Goal: Information Seeking & Learning: Find contact information

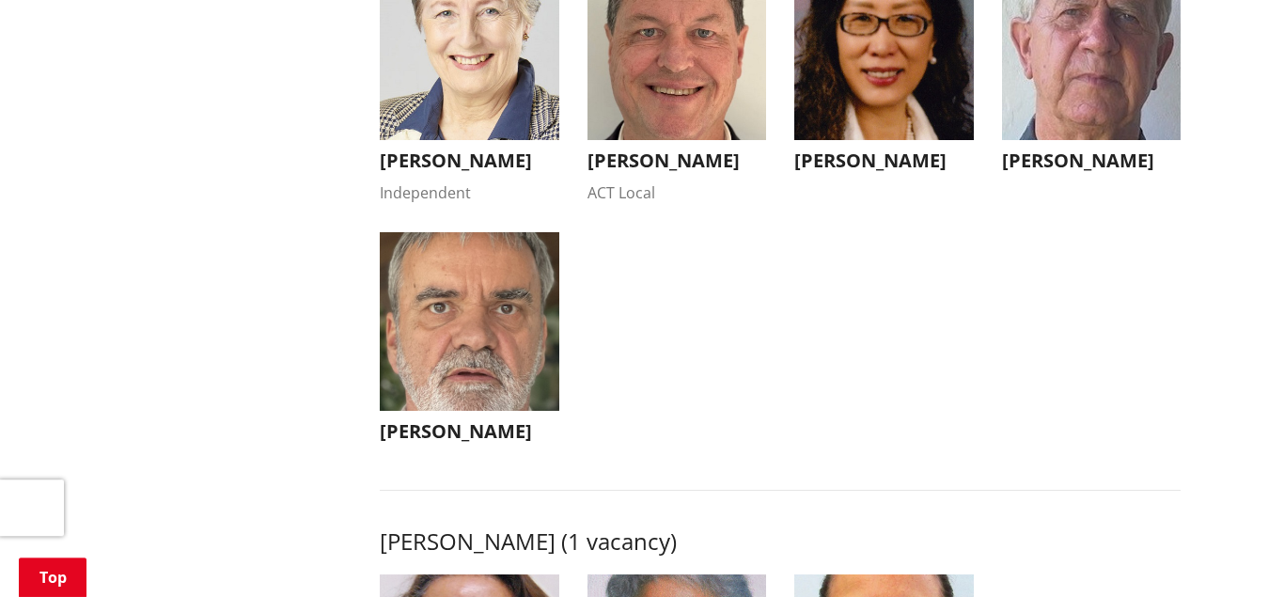
scroll to position [2110, 0]
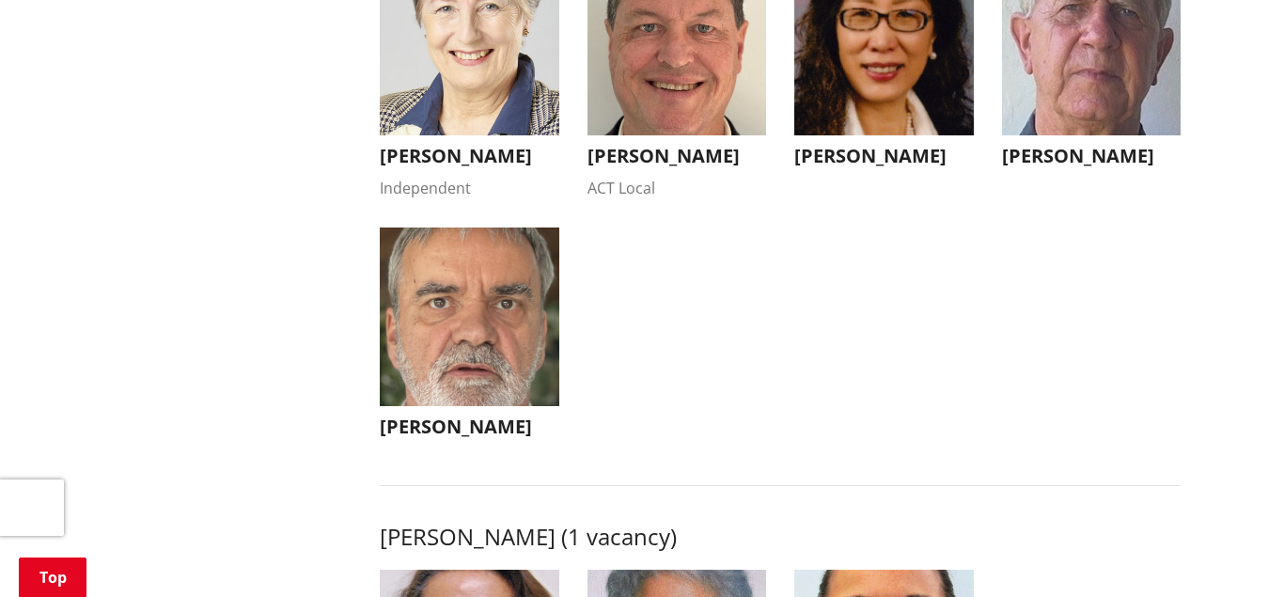
click at [479, 120] on img "button" at bounding box center [470, 46] width 180 height 180
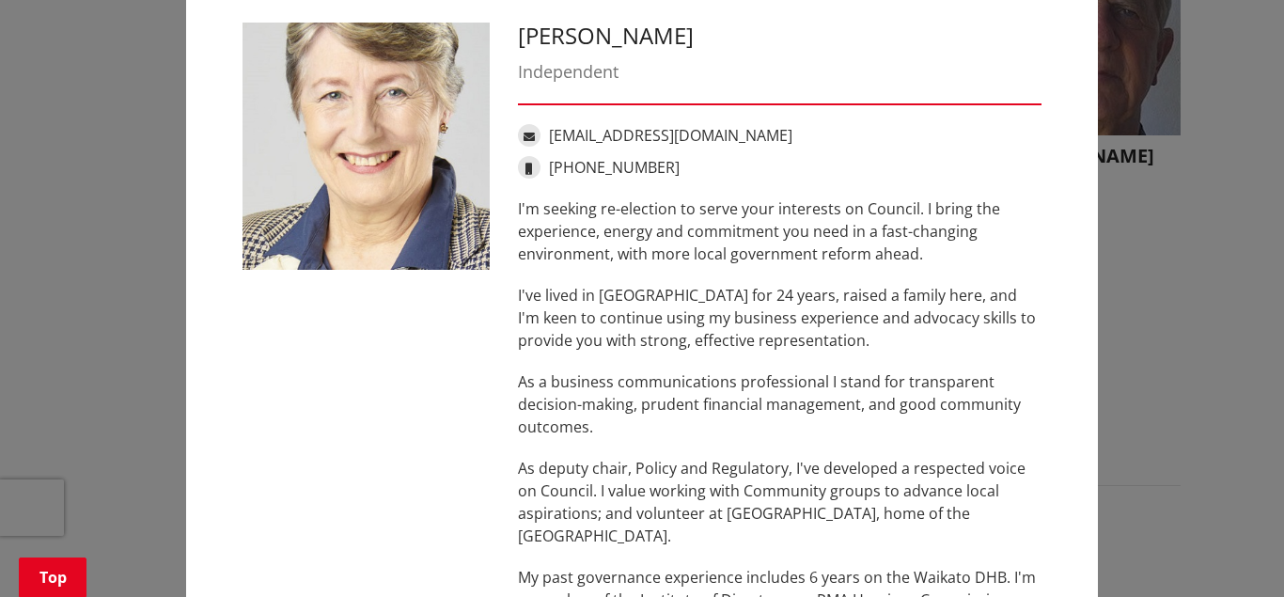
scroll to position [65, 0]
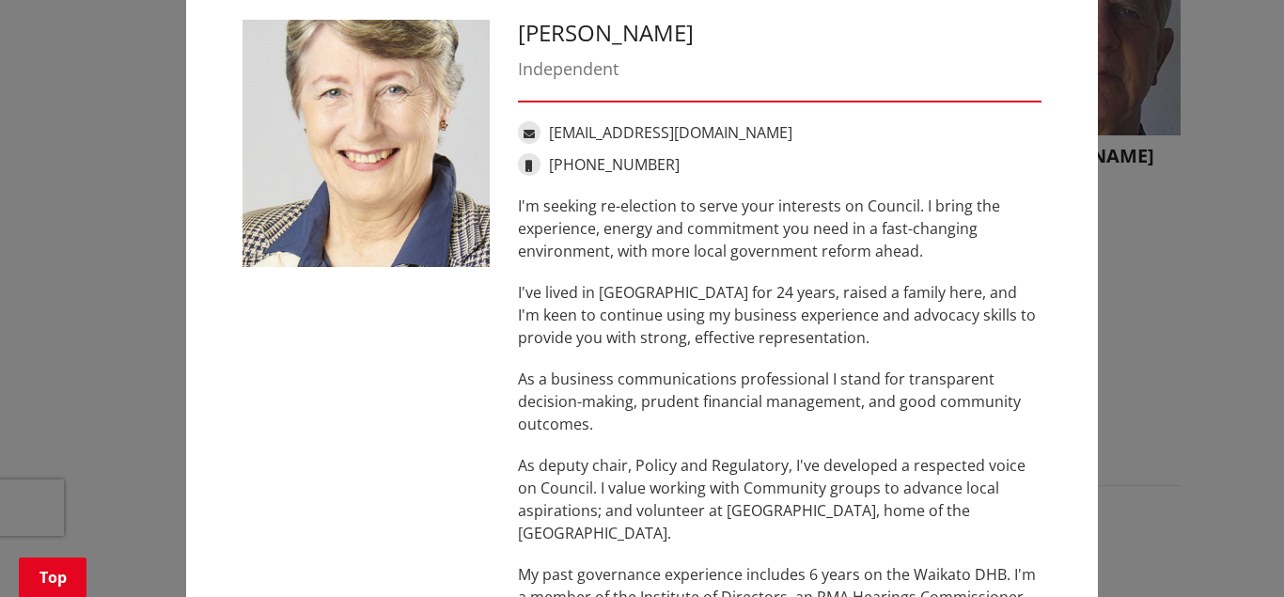
click at [611, 134] on link "[EMAIL_ADDRESS][DOMAIN_NAME]" at bounding box center [671, 132] width 244 height 21
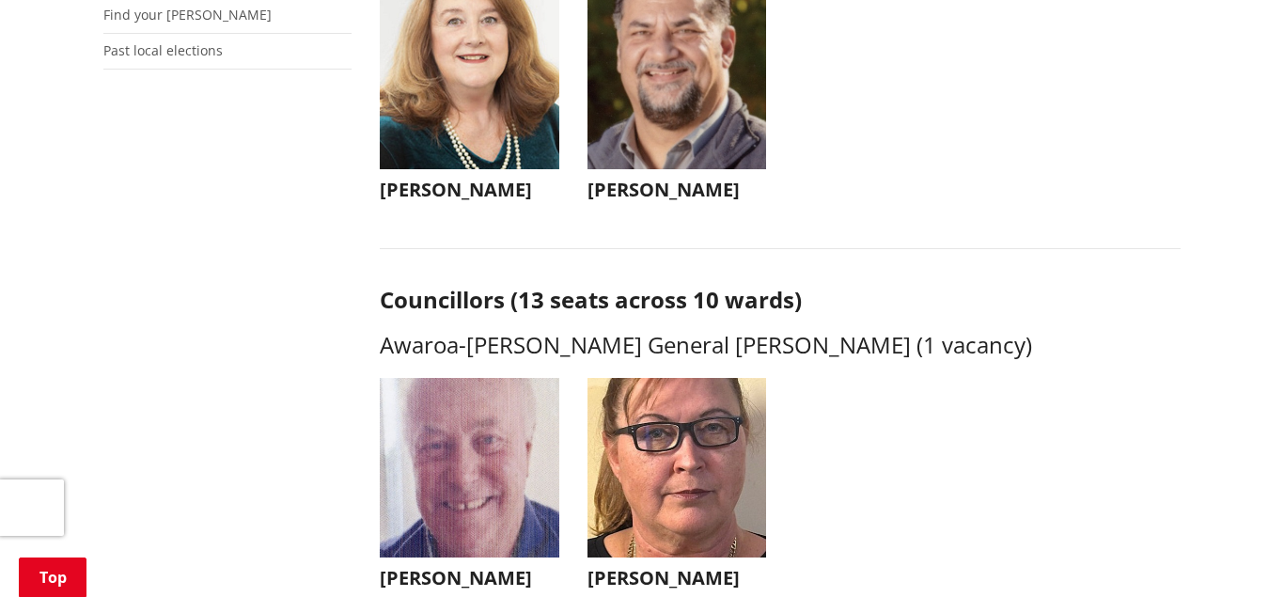
scroll to position [623, 0]
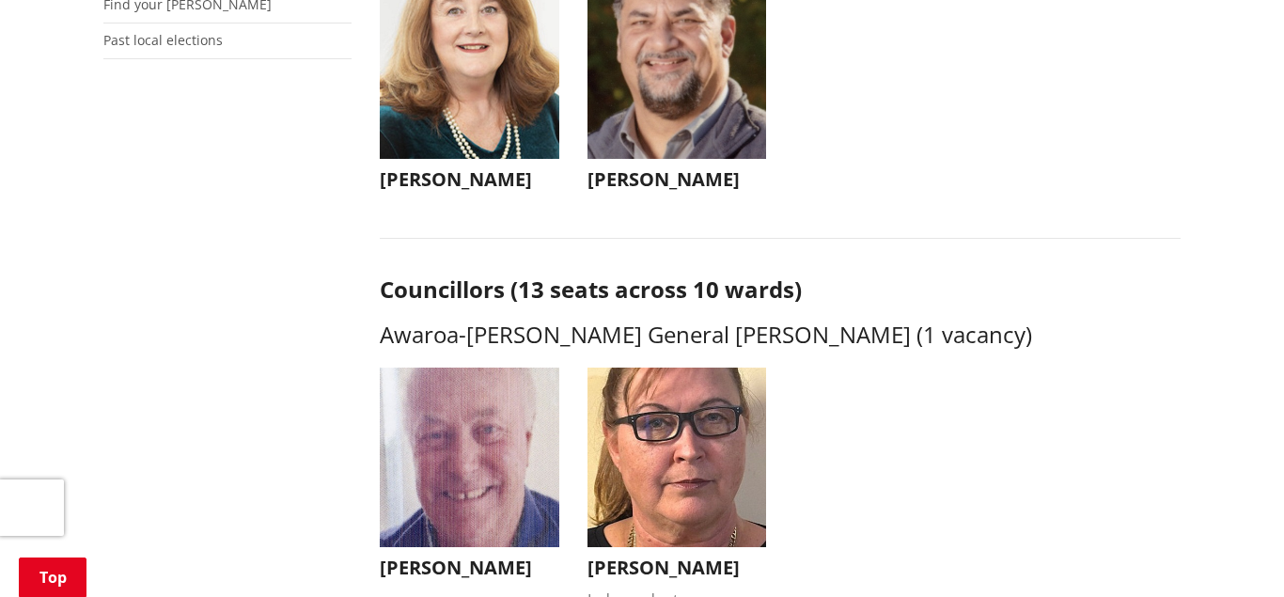
click at [665, 118] on img "button" at bounding box center [678, 69] width 180 height 180
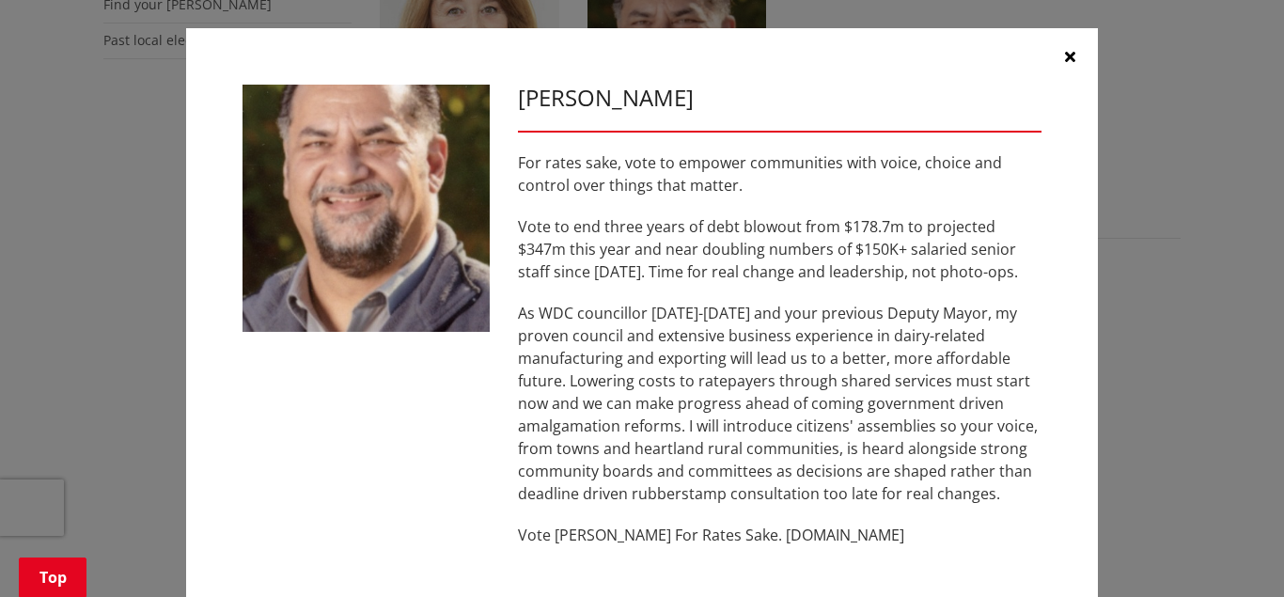
click at [1069, 53] on icon "button" at bounding box center [1070, 56] width 10 height 15
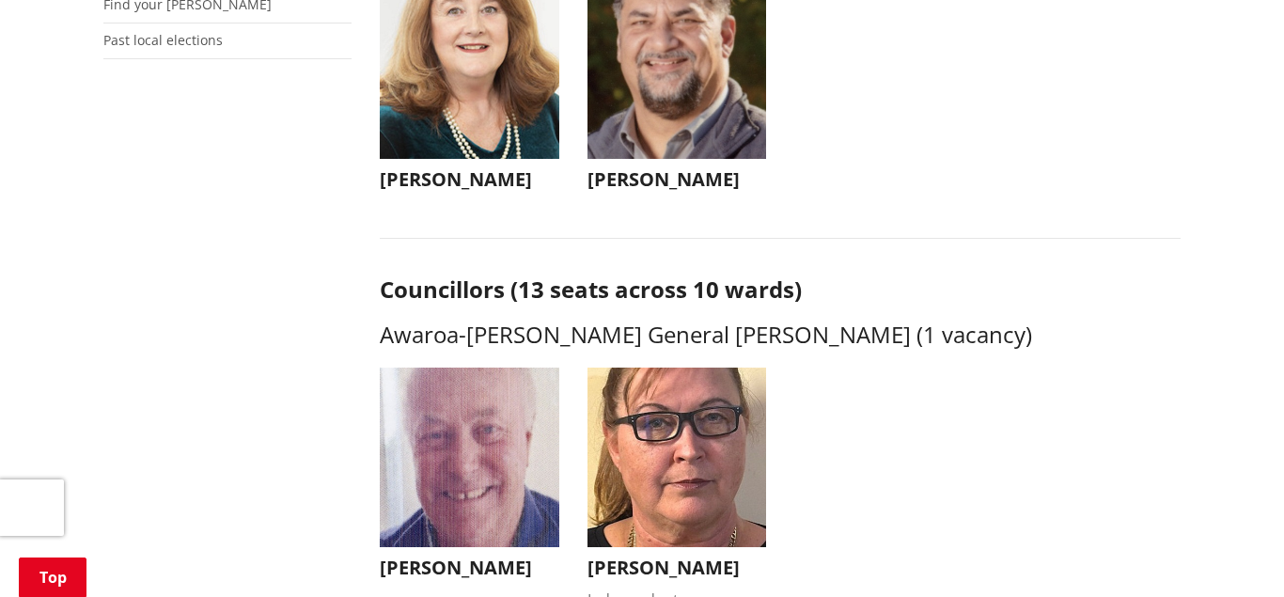
click at [538, 100] on img "button" at bounding box center [470, 69] width 180 height 180
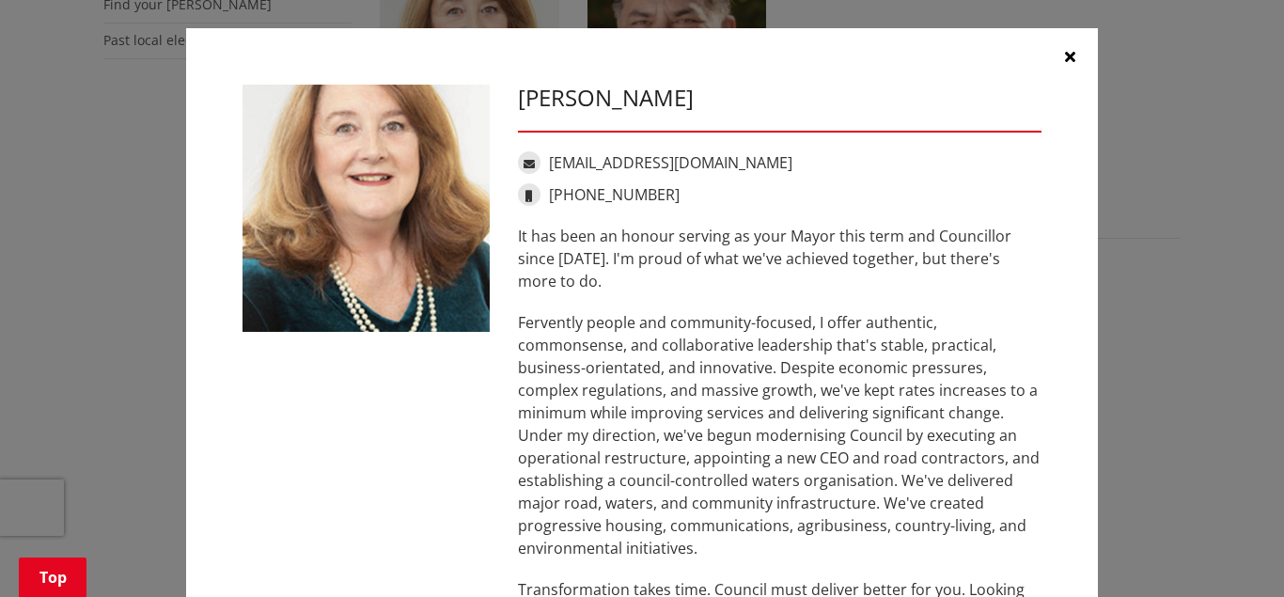
click at [1073, 56] on icon "button" at bounding box center [1070, 56] width 10 height 15
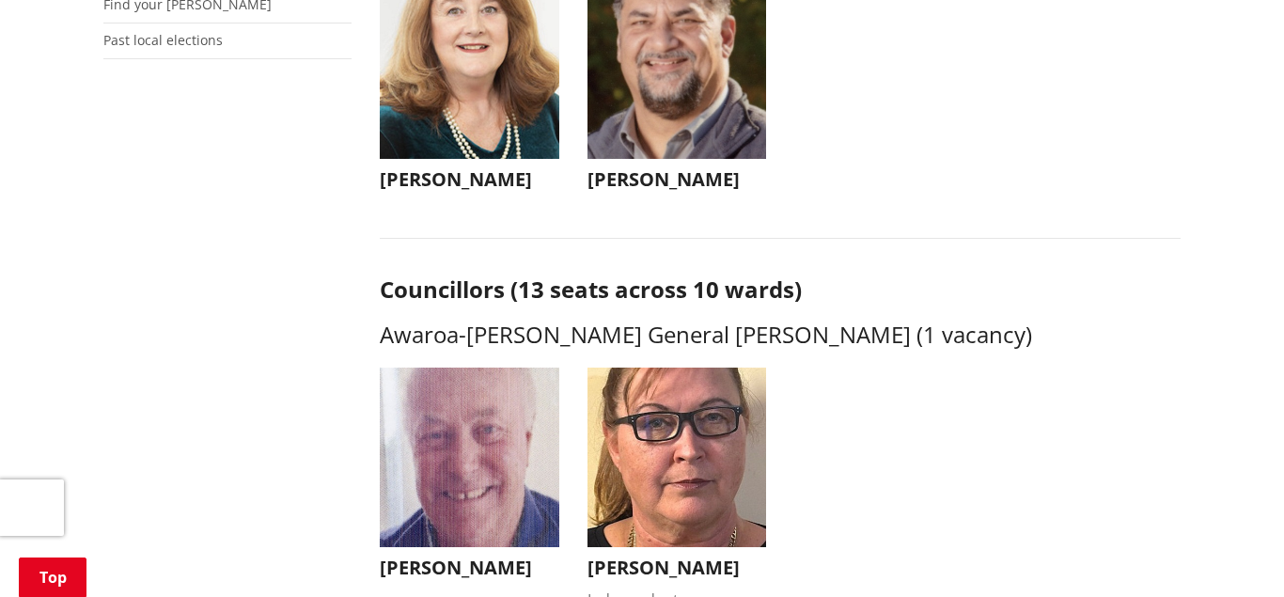
click at [682, 453] on img "button" at bounding box center [678, 458] width 180 height 180
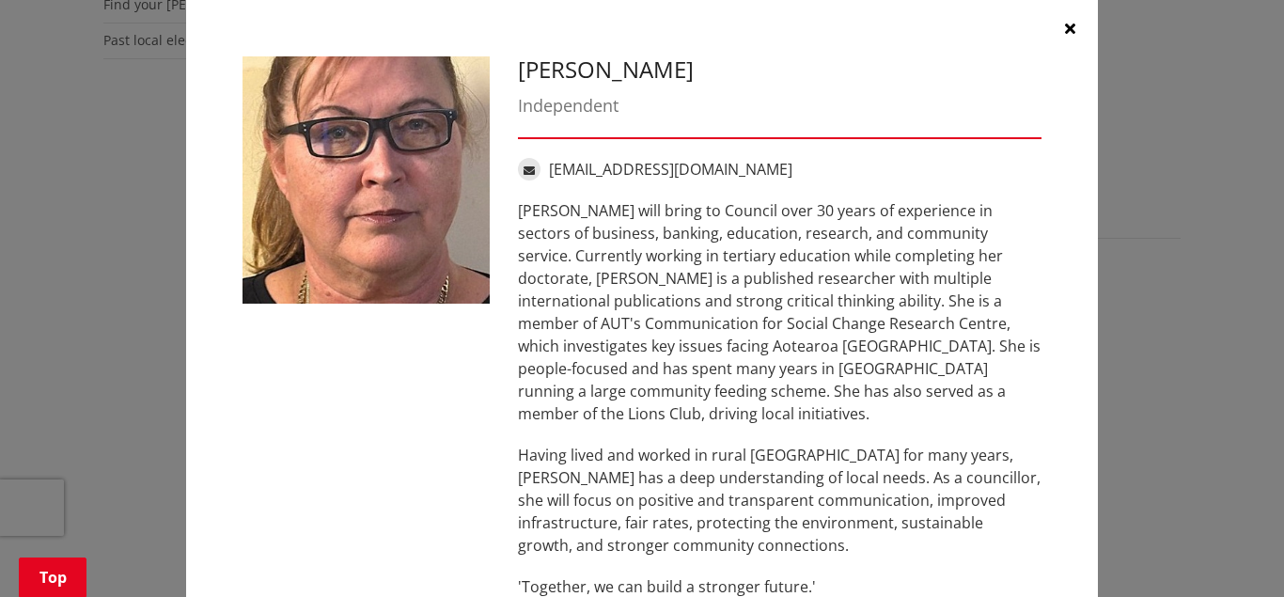
scroll to position [13, 0]
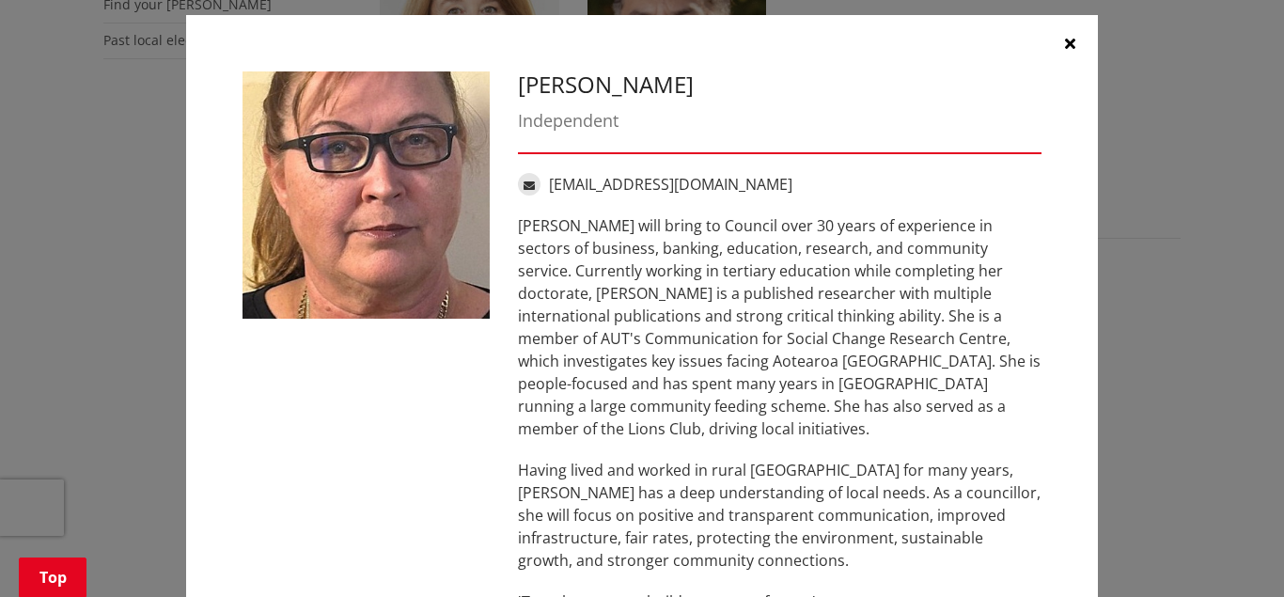
click at [1069, 41] on icon "button" at bounding box center [1070, 43] width 10 height 15
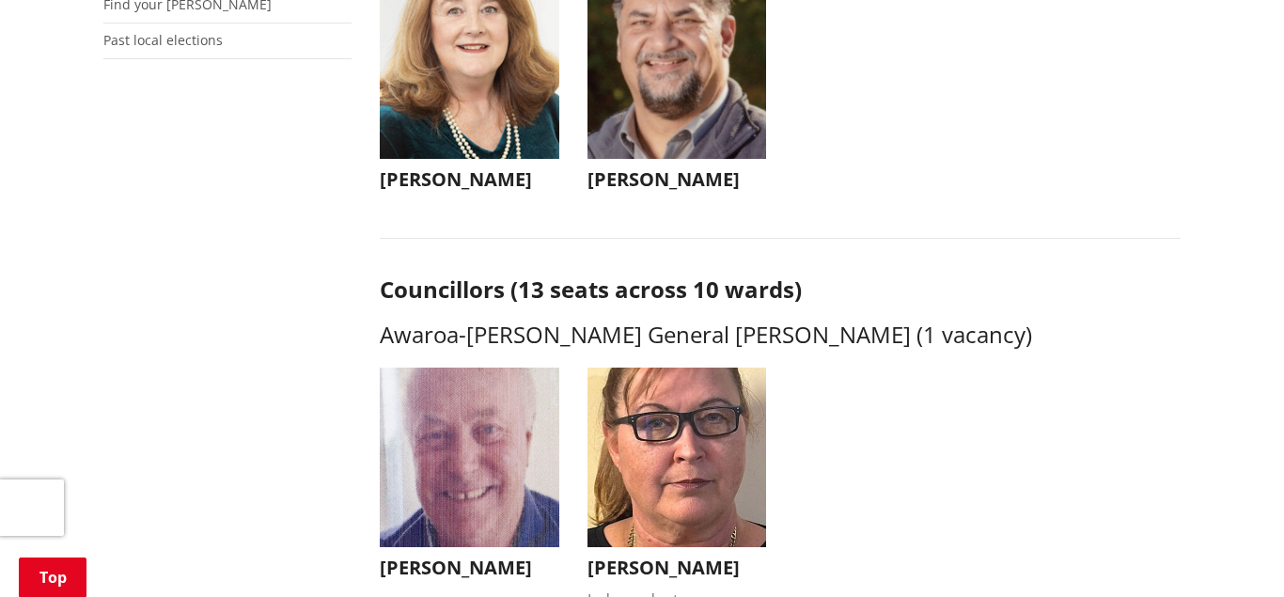
click at [521, 427] on img "button" at bounding box center [470, 458] width 180 height 180
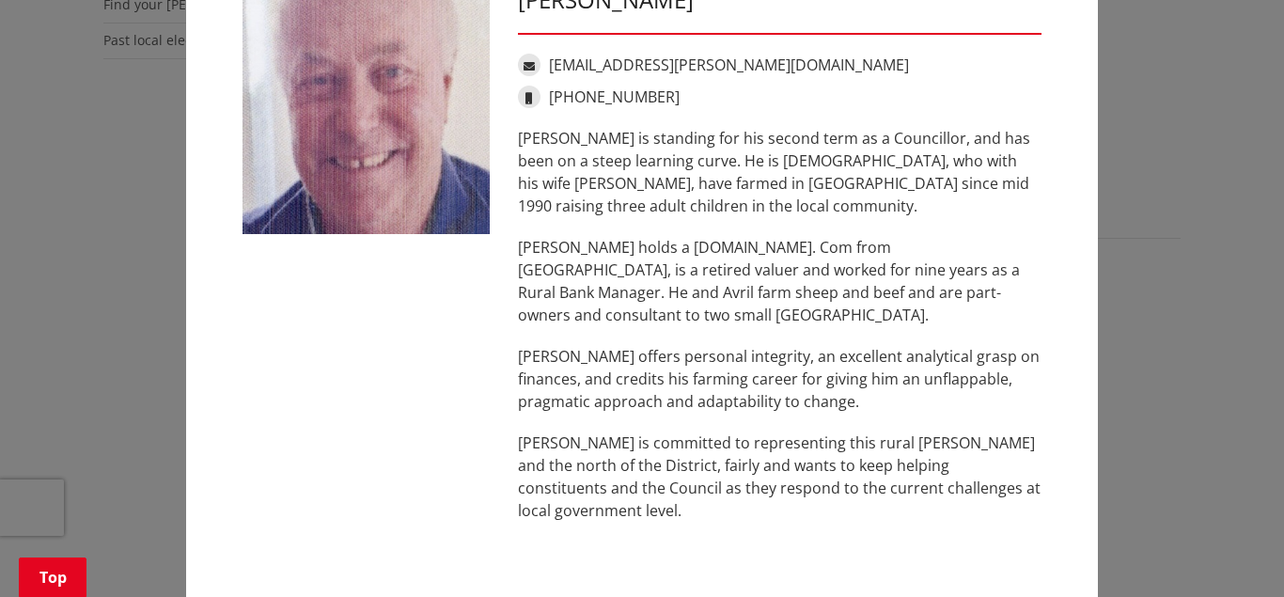
scroll to position [0, 0]
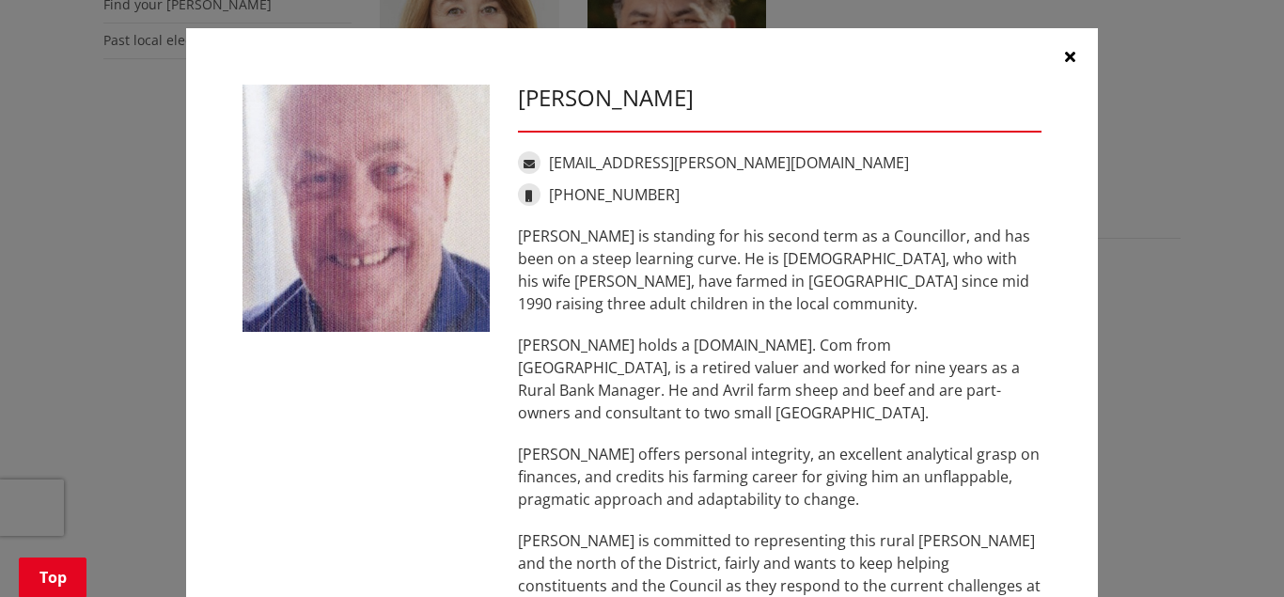
click at [1069, 55] on icon "button" at bounding box center [1070, 56] width 10 height 15
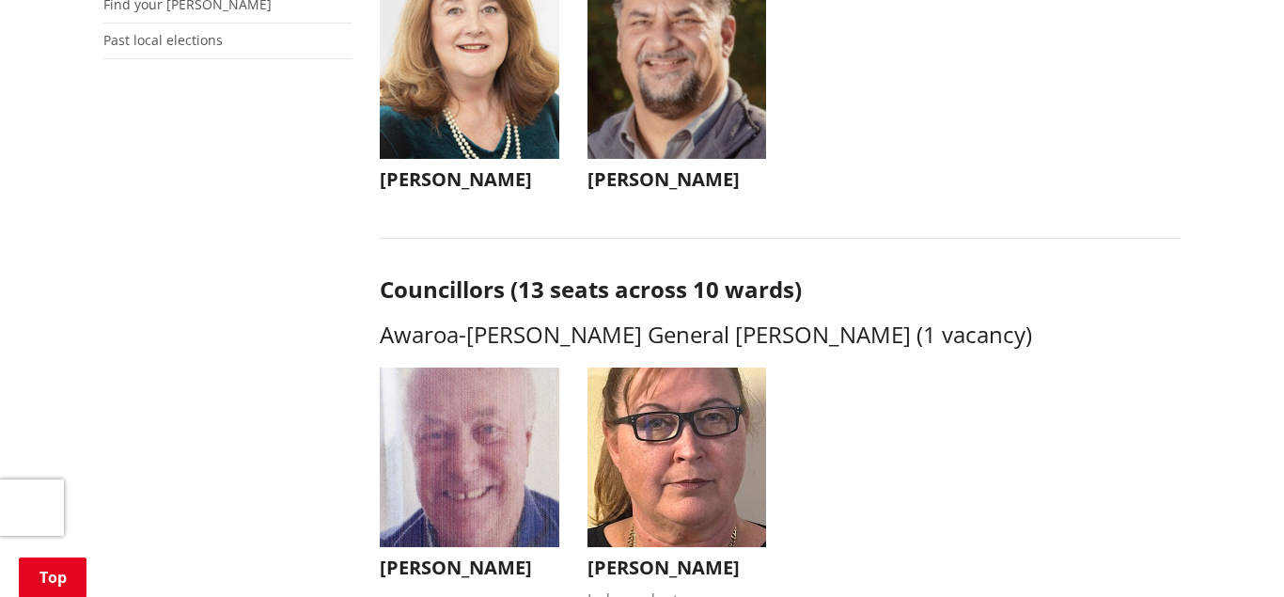
click at [1069, 55] on ul "Jacqui Church Jacqui Church jacqui@jacquichurch.com +64 21 869 976 It has been …" at bounding box center [780, 103] width 829 height 249
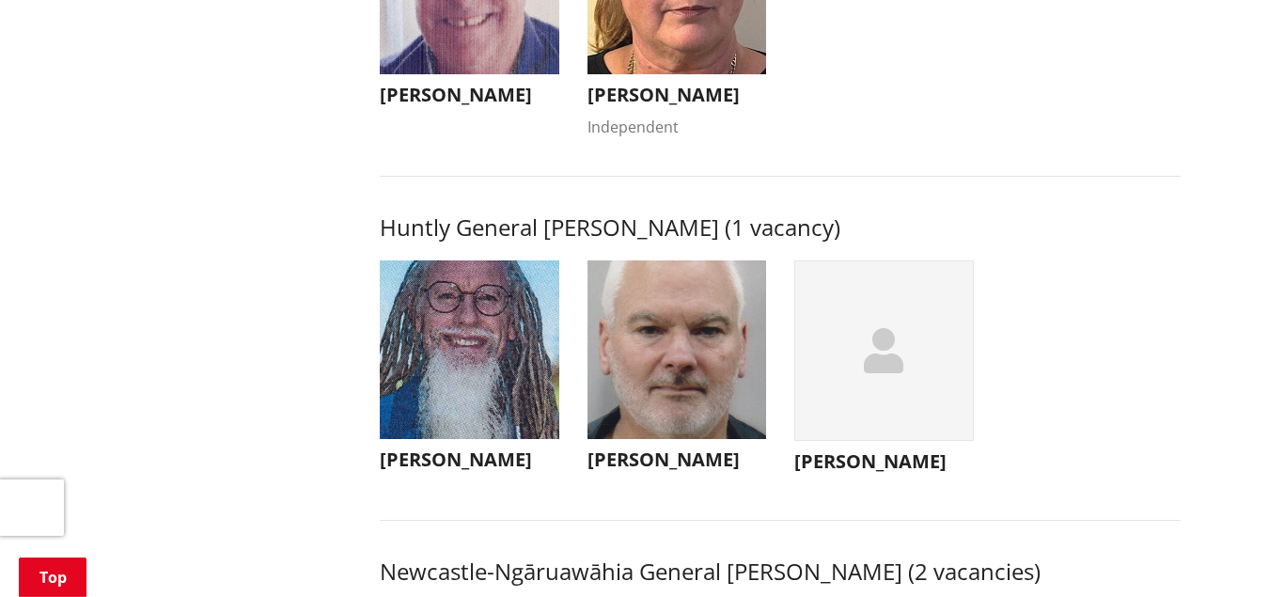
scroll to position [1268, 0]
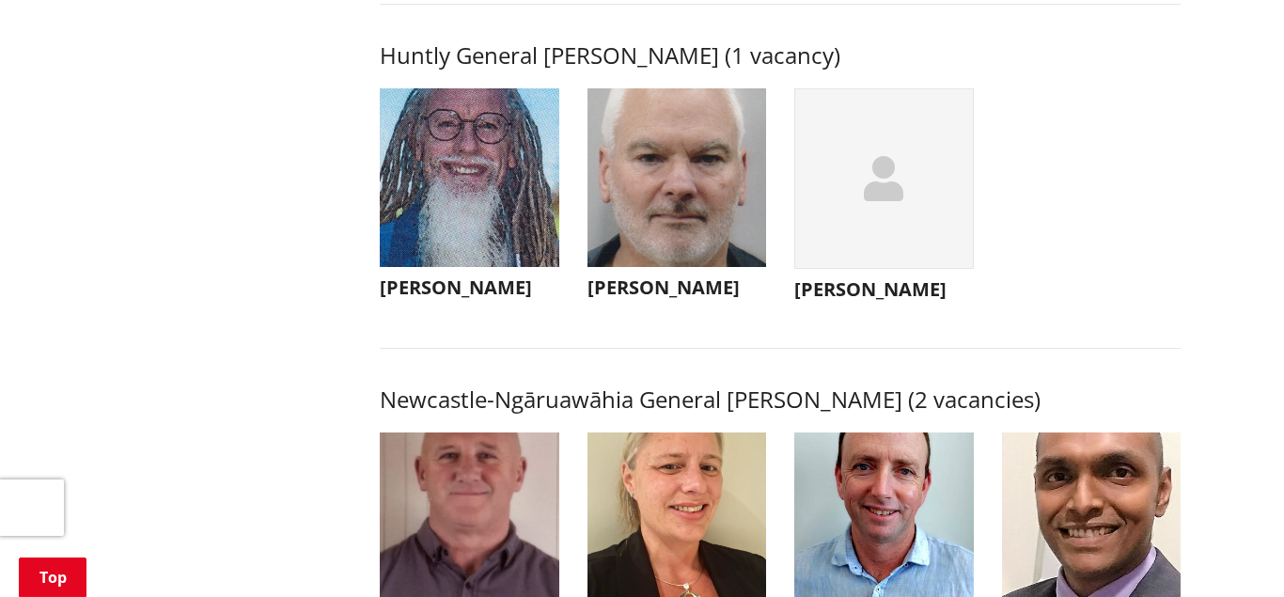
click at [514, 219] on img "button" at bounding box center [470, 178] width 180 height 180
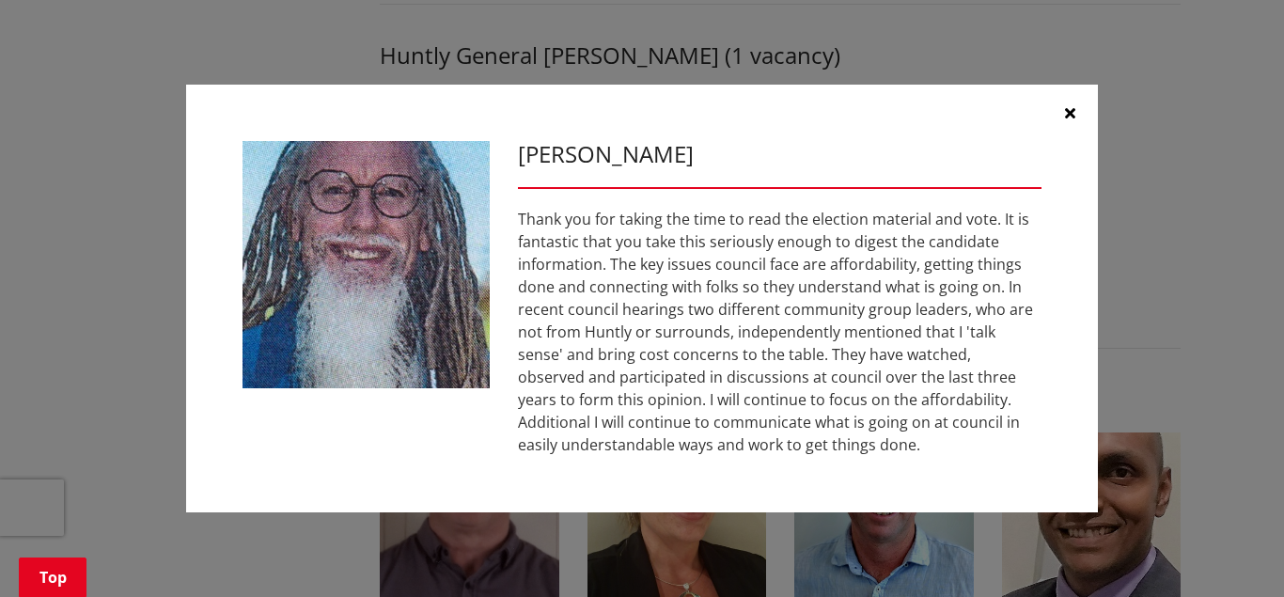
click at [1068, 111] on icon "button" at bounding box center [1070, 112] width 10 height 15
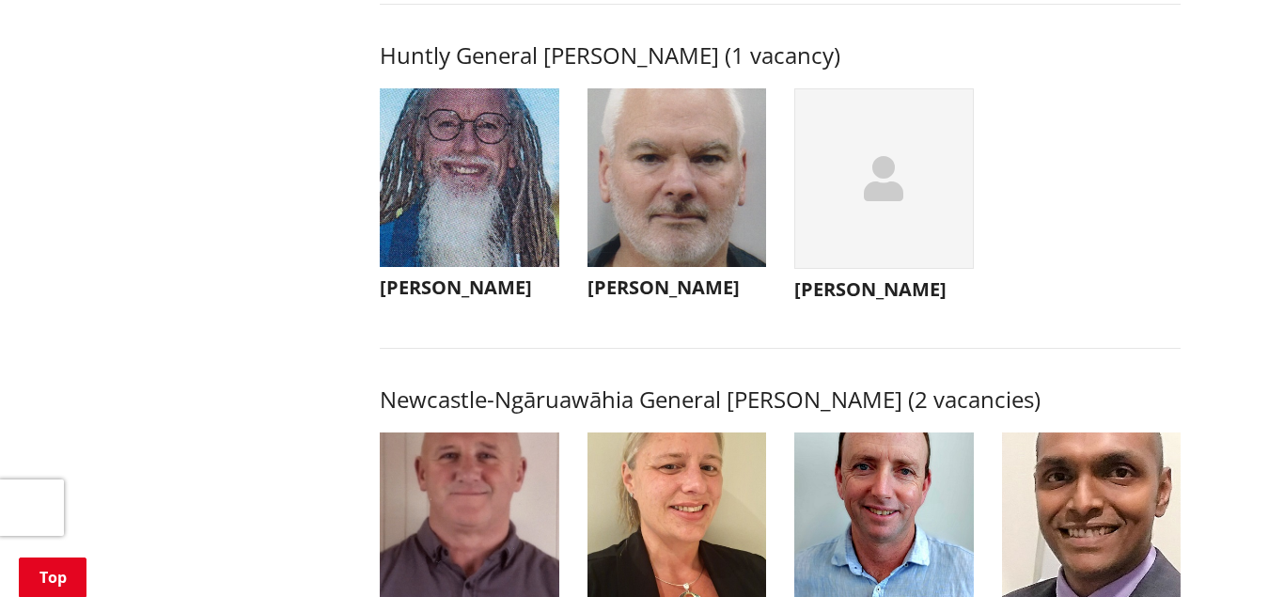
click at [708, 199] on img "button" at bounding box center [678, 178] width 180 height 180
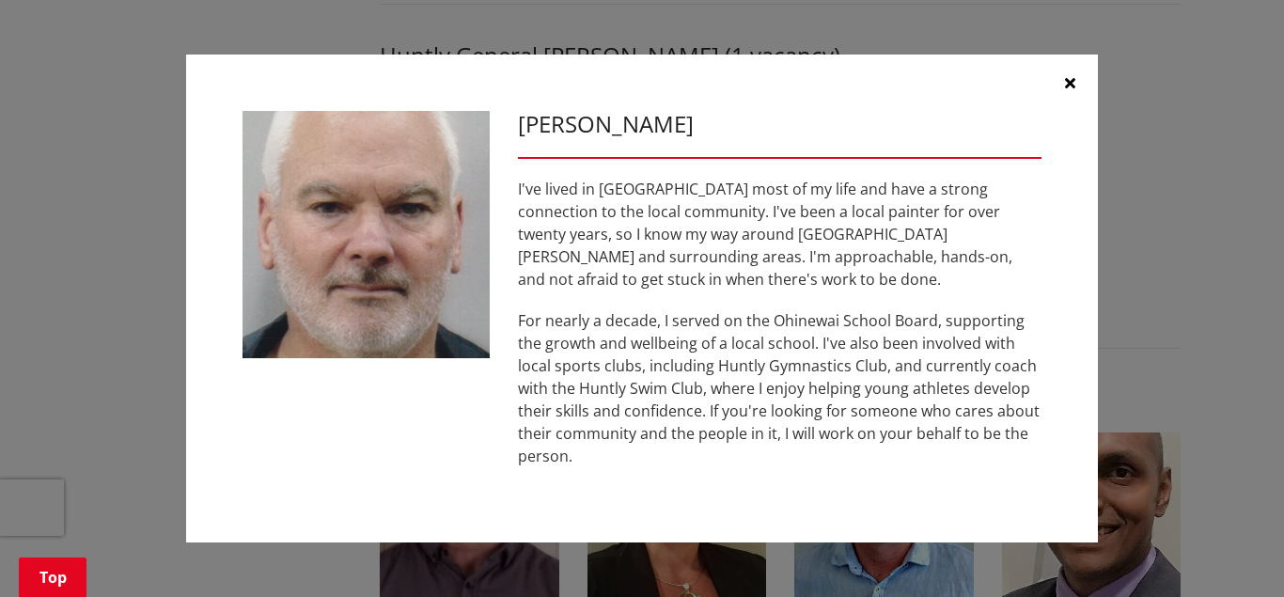
click at [1070, 90] on icon "button" at bounding box center [1070, 82] width 10 height 15
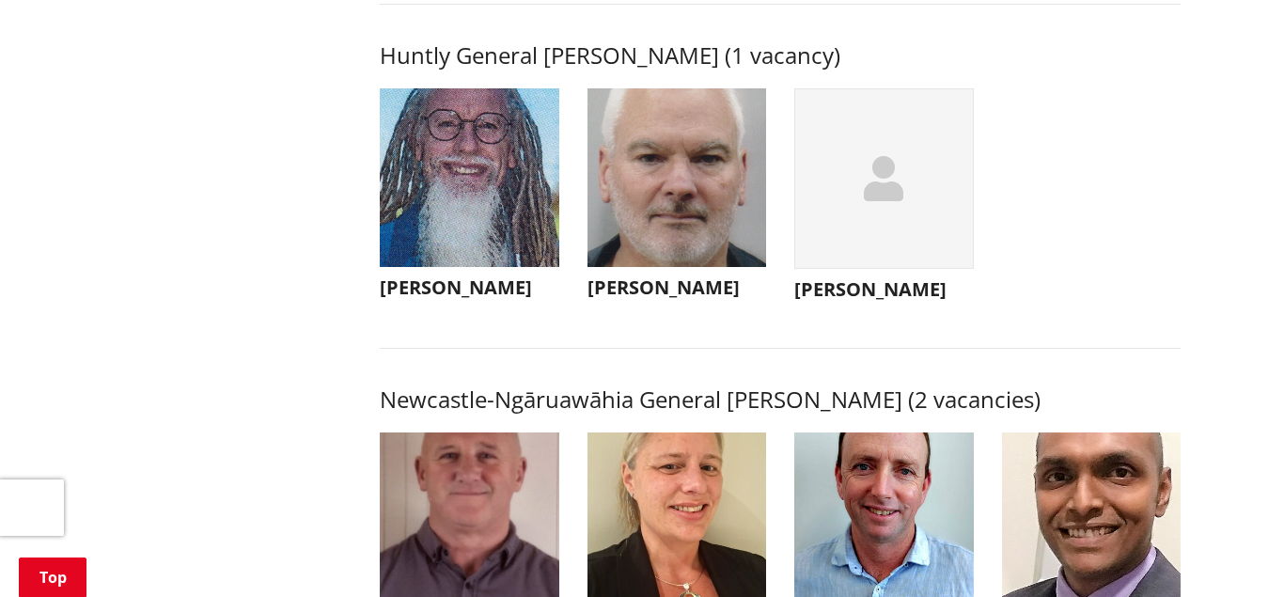
click at [510, 537] on img "button" at bounding box center [470, 522] width 180 height 180
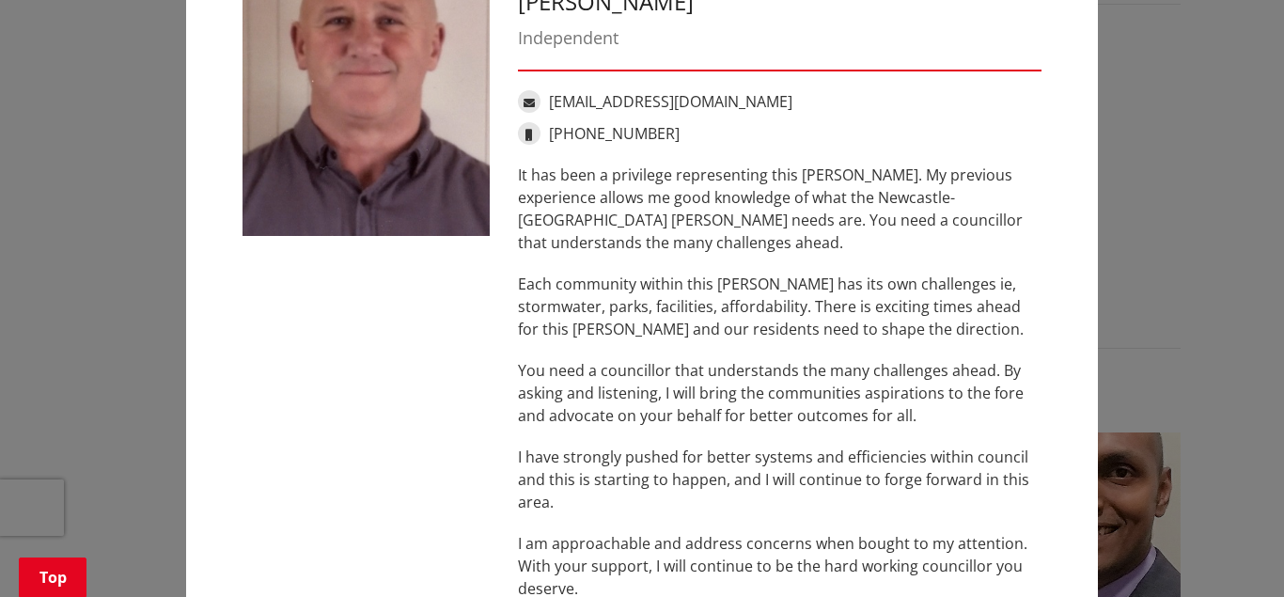
scroll to position [0, 0]
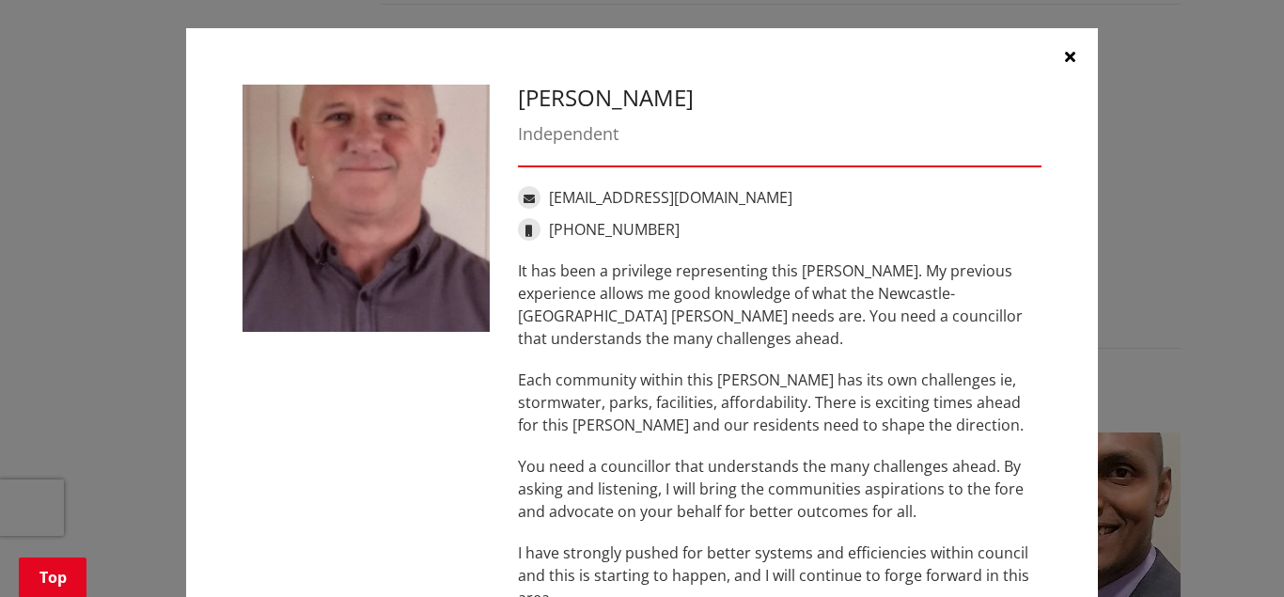
click at [1061, 55] on button "button" at bounding box center [1070, 56] width 56 height 56
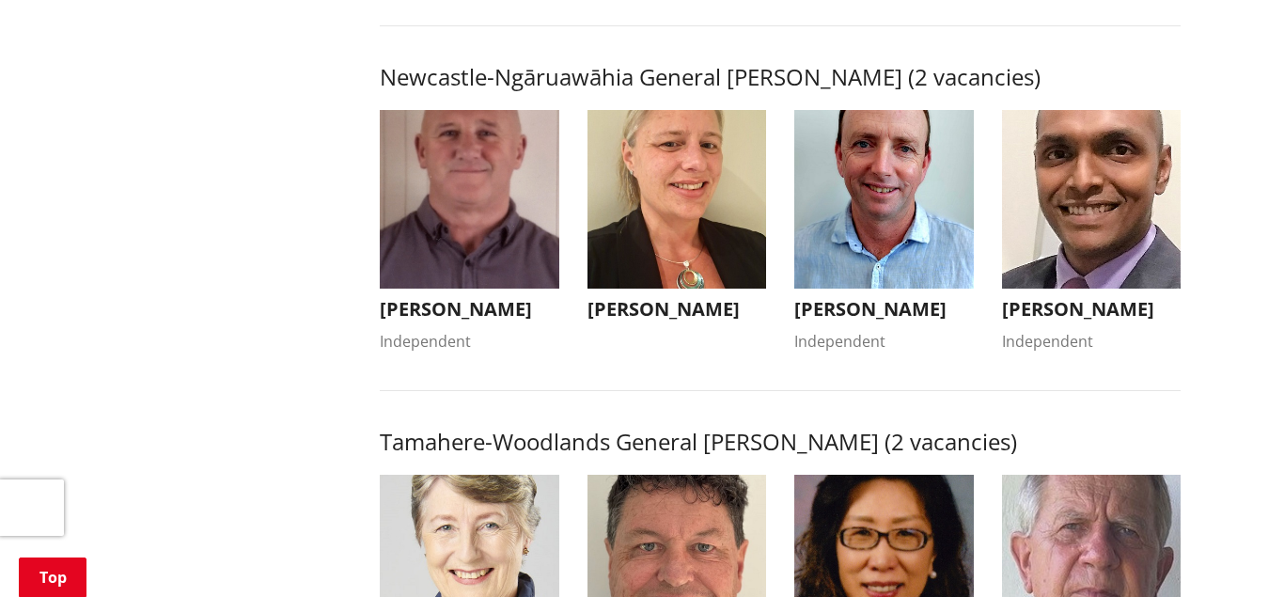
scroll to position [1569, 0]
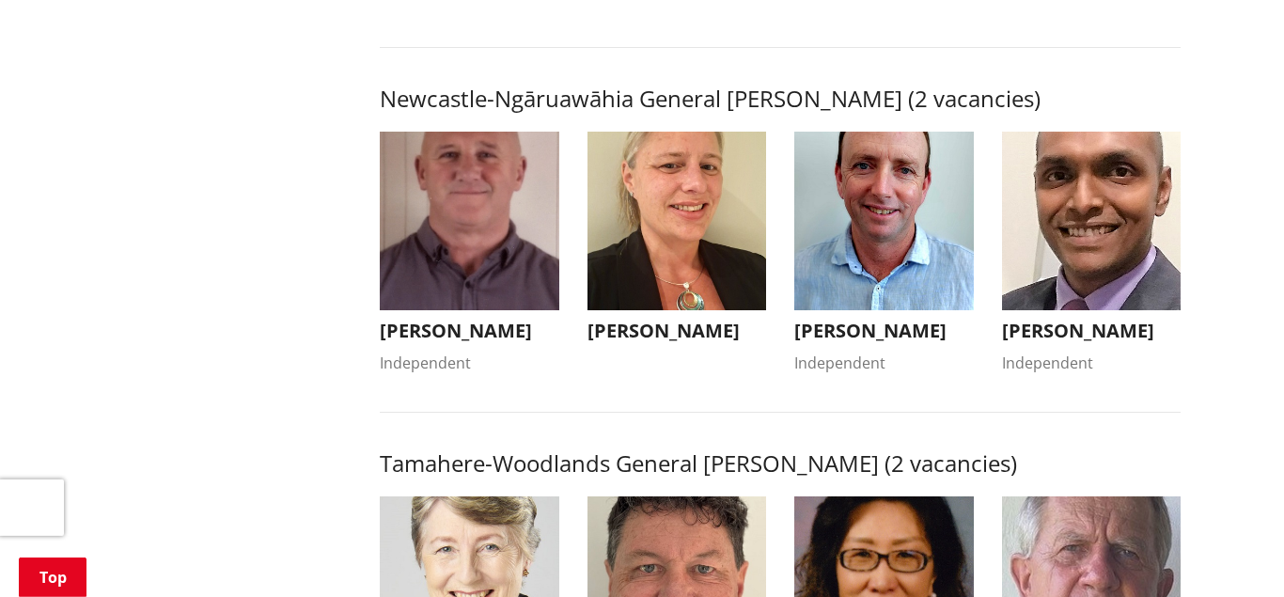
click at [693, 229] on img "button" at bounding box center [678, 222] width 180 height 180
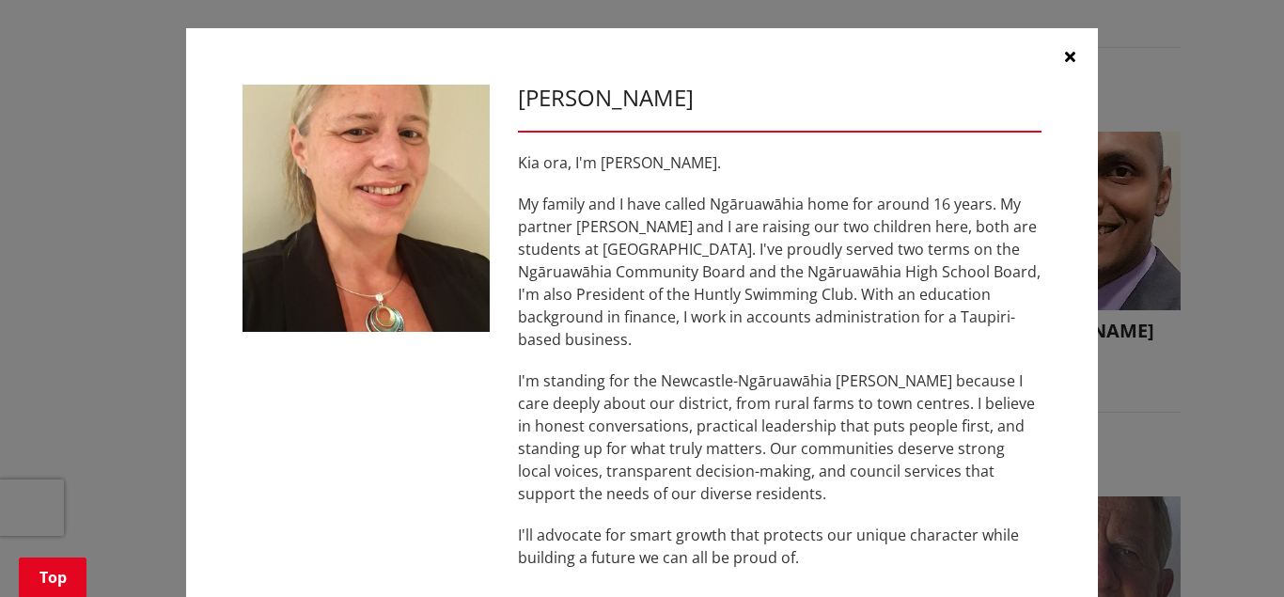
click at [1072, 53] on icon "button" at bounding box center [1070, 56] width 10 height 15
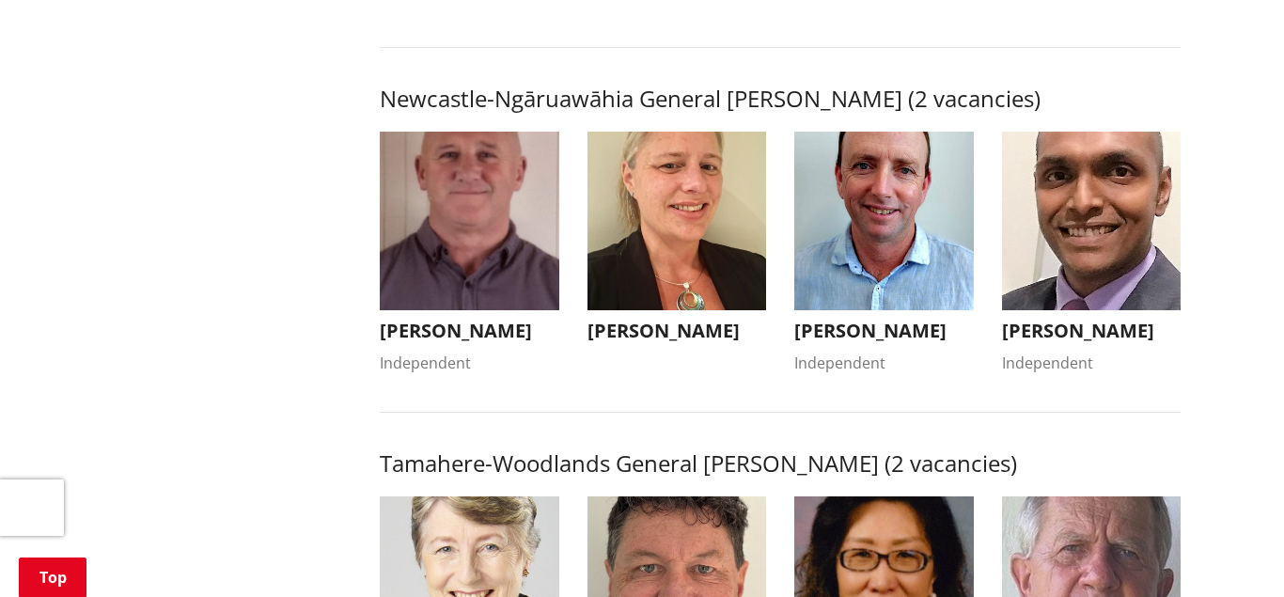
click at [871, 179] on img "button" at bounding box center [884, 222] width 180 height 180
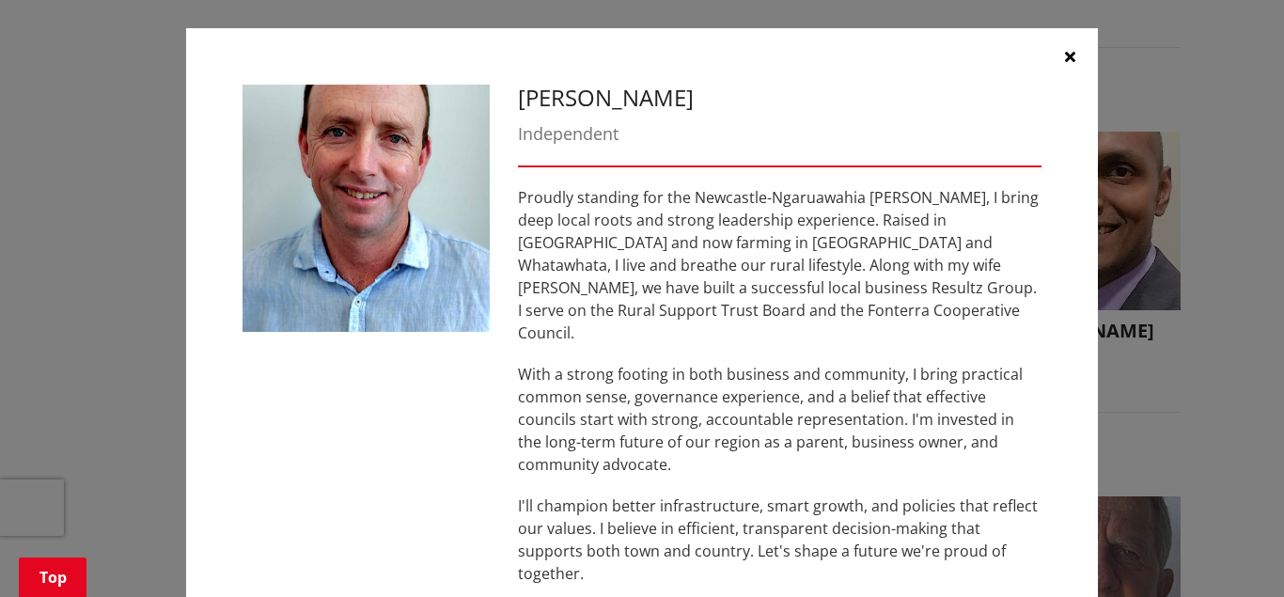
click at [1065, 60] on icon "button" at bounding box center [1070, 56] width 10 height 15
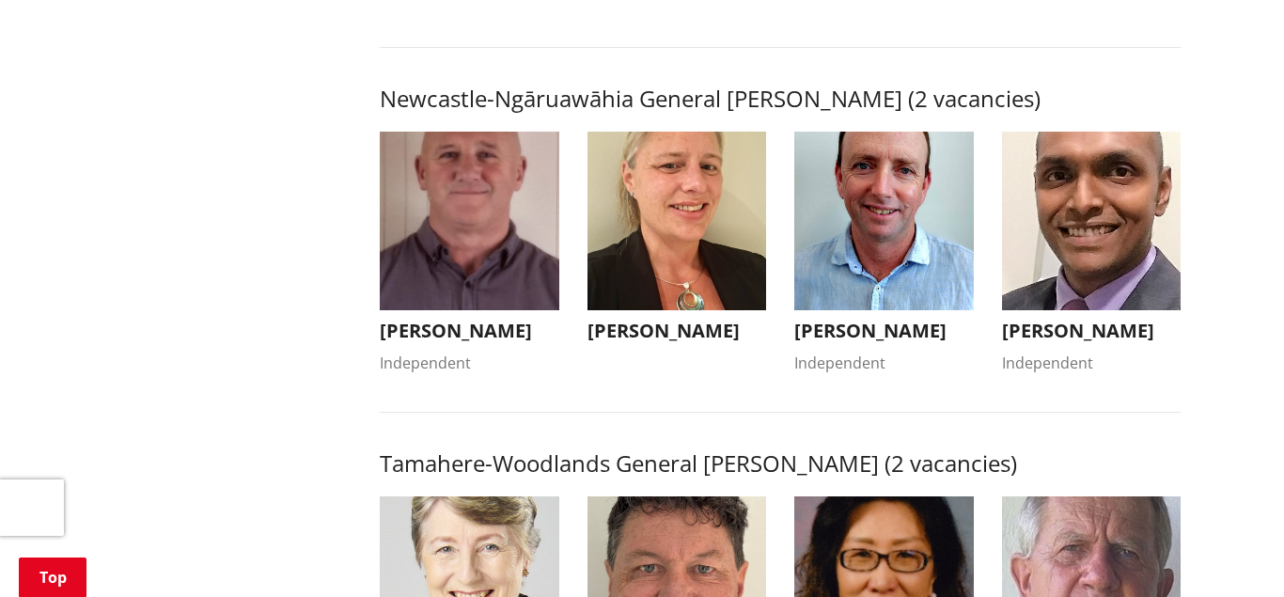
click at [1107, 252] on img "button" at bounding box center [1092, 222] width 180 height 180
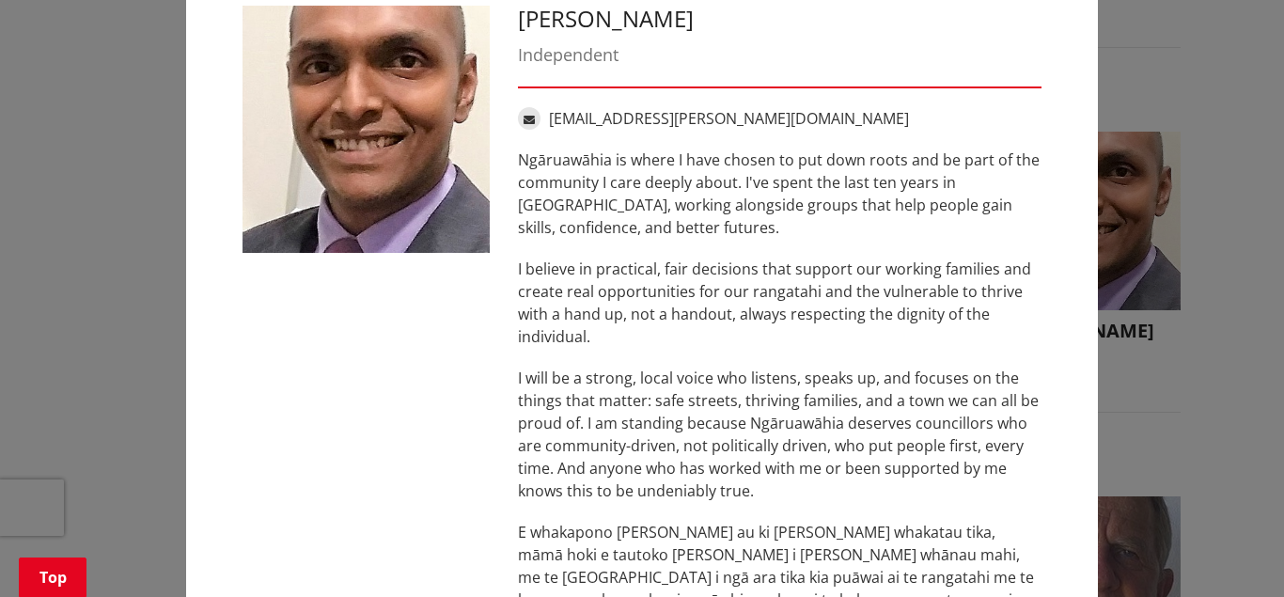
scroll to position [0, 0]
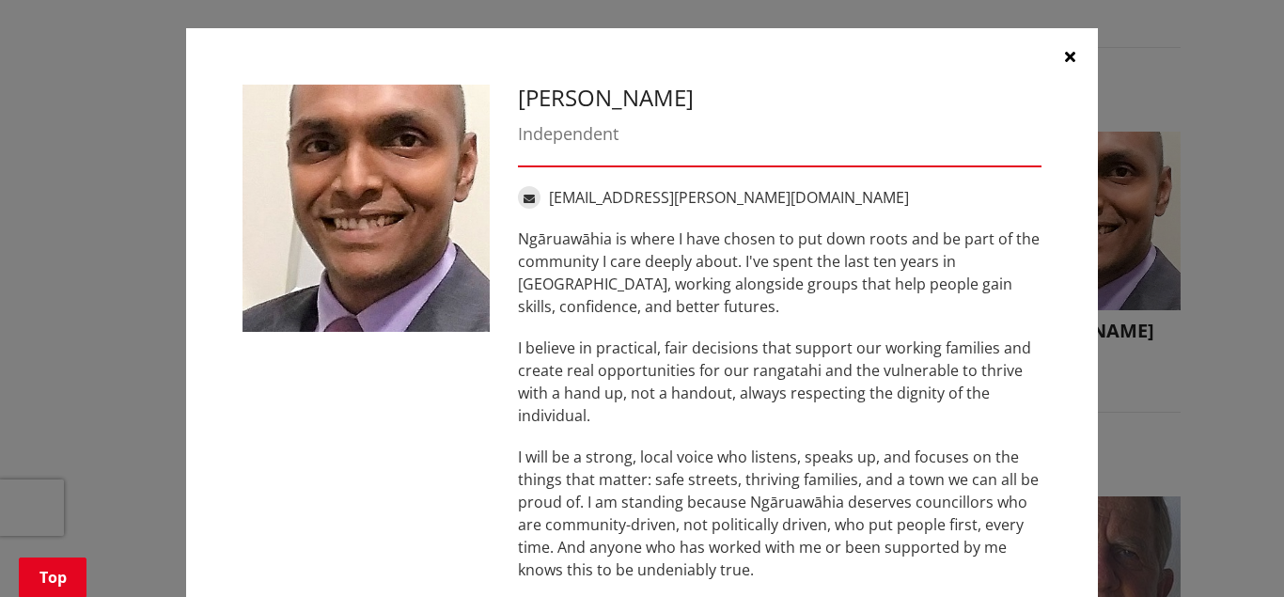
click at [1074, 43] on button "button" at bounding box center [1070, 56] width 56 height 56
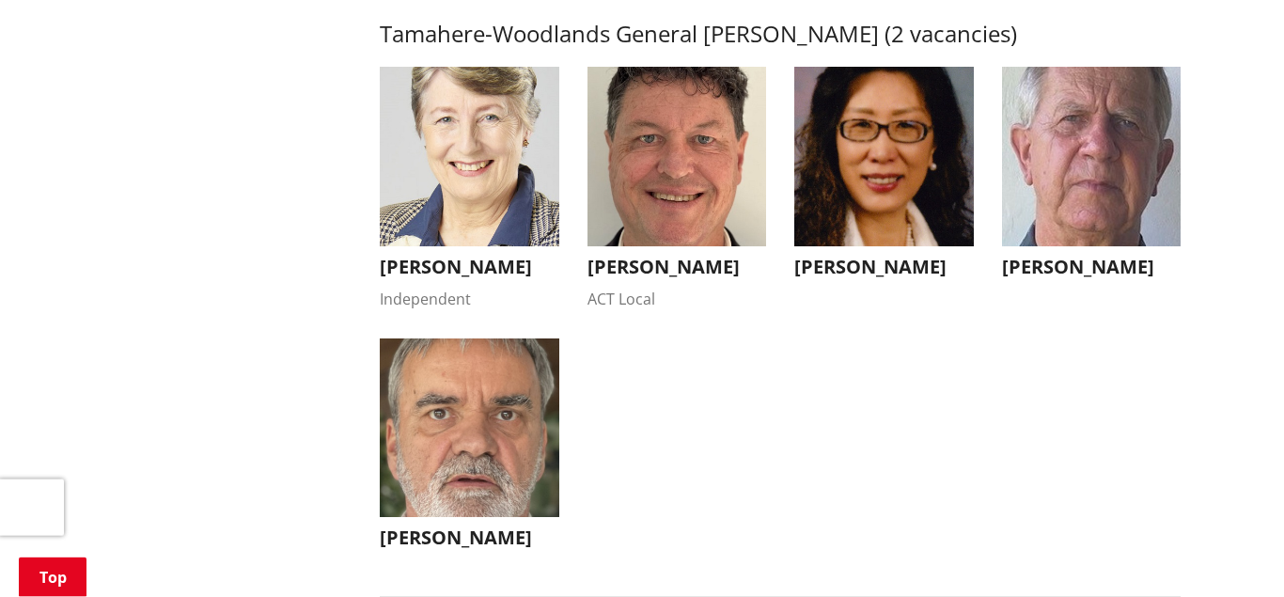
scroll to position [1870, 0]
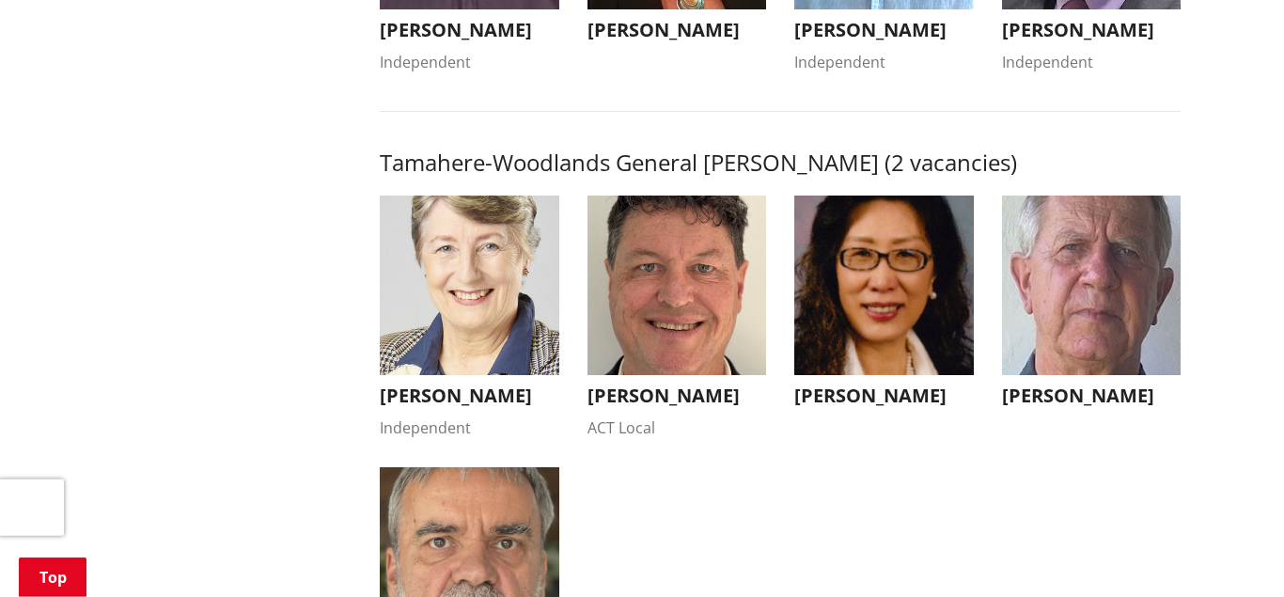
click at [692, 305] on img "button" at bounding box center [678, 286] width 180 height 180
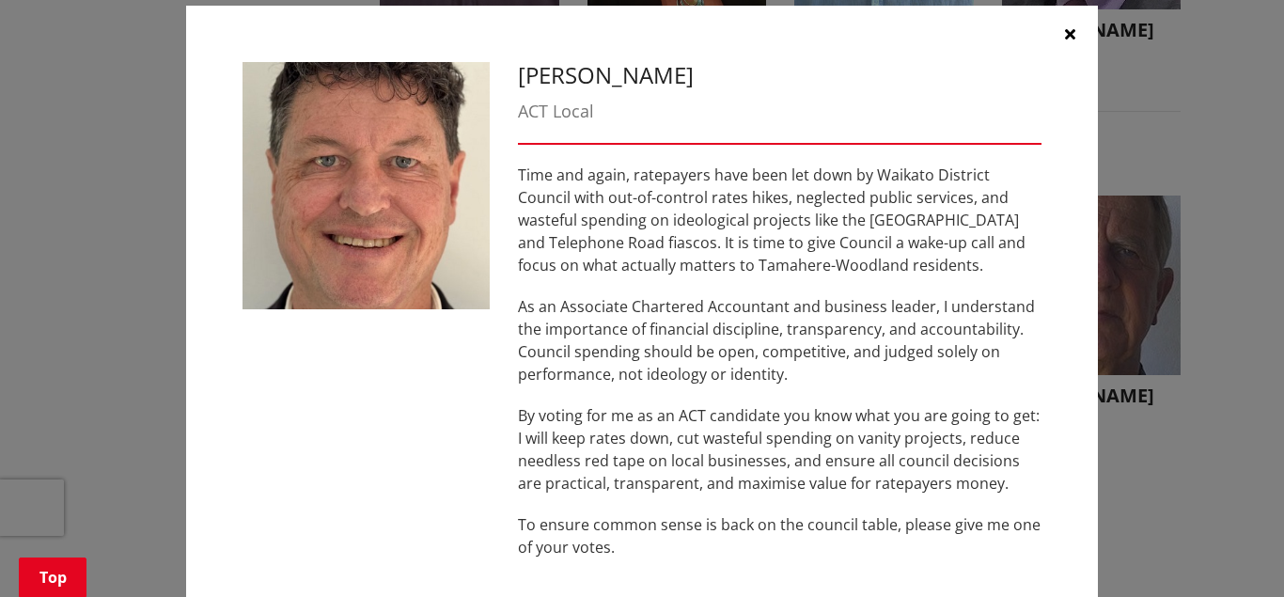
scroll to position [0, 0]
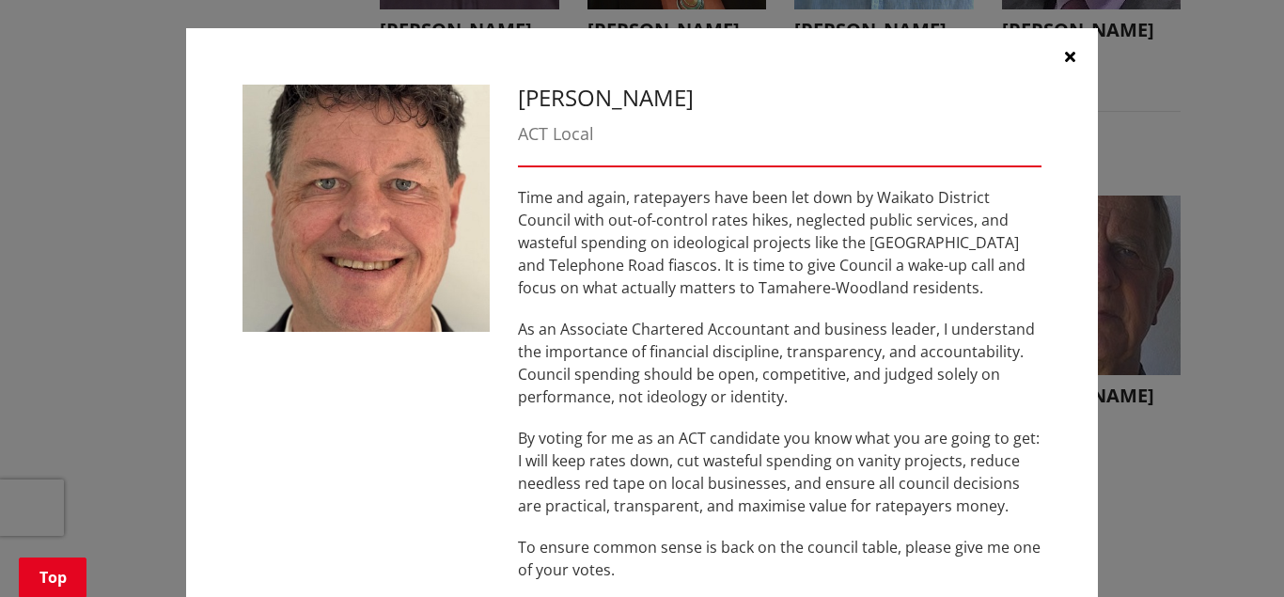
click at [1071, 60] on icon "button" at bounding box center [1070, 56] width 10 height 15
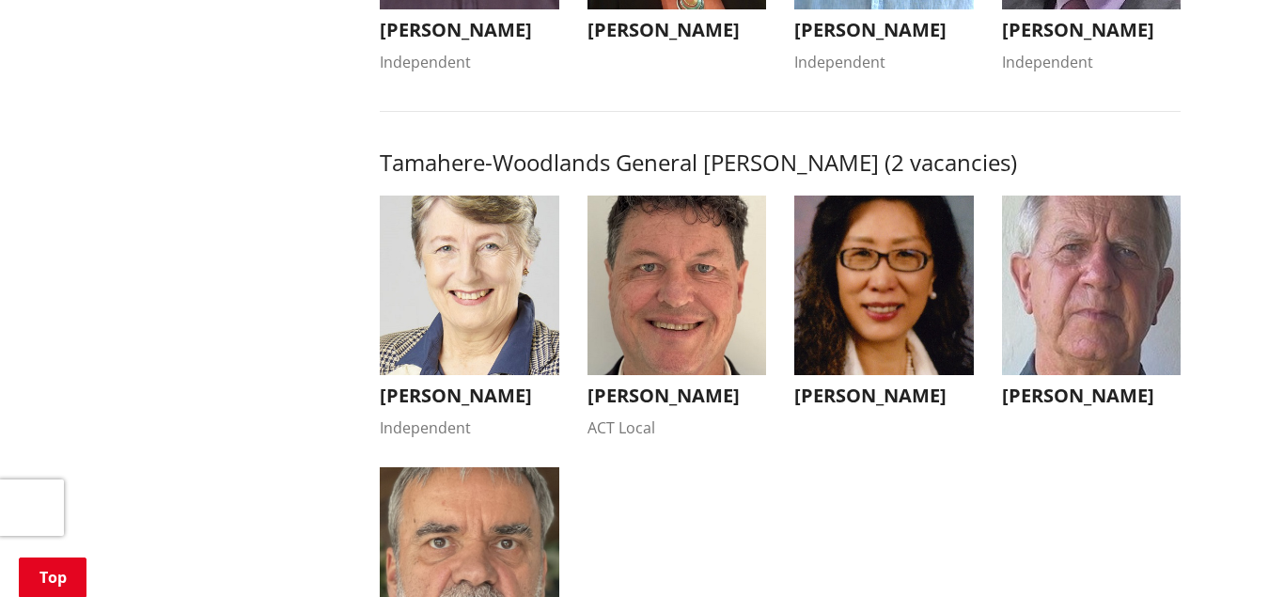
click at [903, 290] on img "button" at bounding box center [884, 286] width 180 height 180
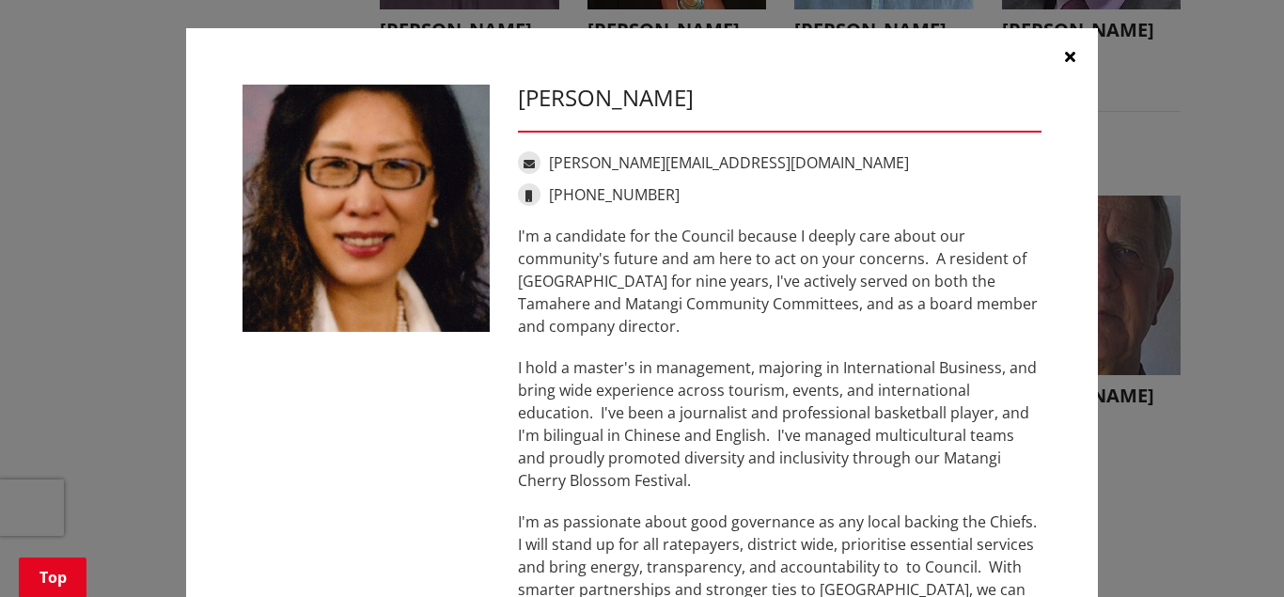
click at [1075, 55] on icon "button" at bounding box center [1070, 56] width 10 height 15
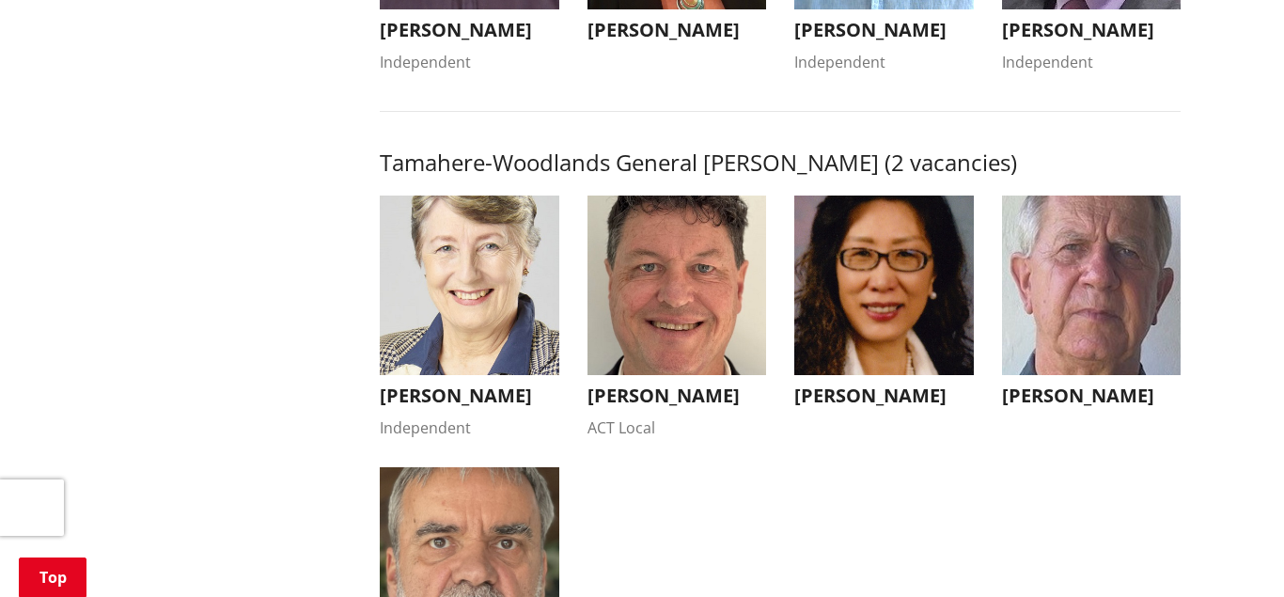
click at [1116, 290] on img "button" at bounding box center [1092, 286] width 180 height 180
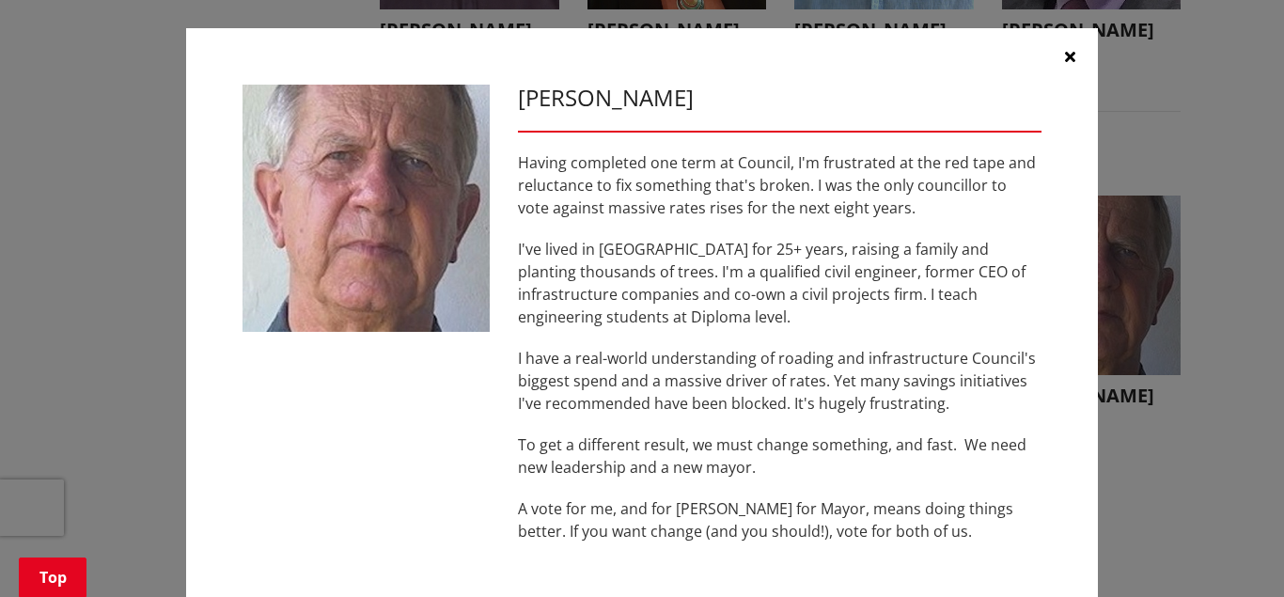
click at [1068, 52] on icon "button" at bounding box center [1070, 56] width 10 height 15
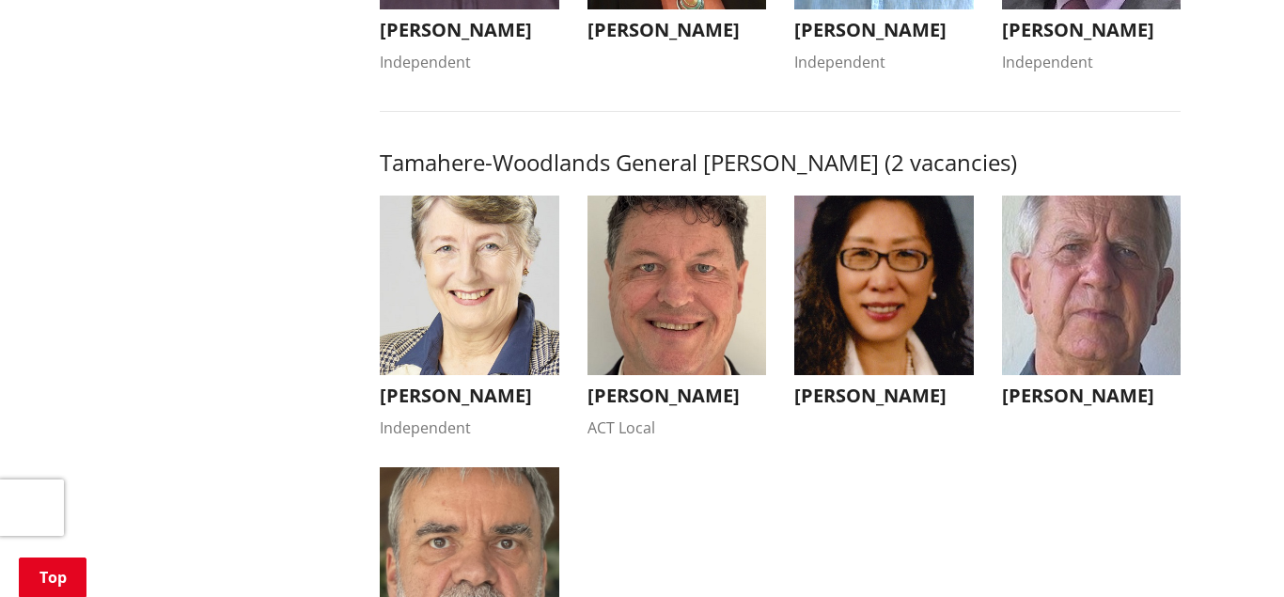
click at [473, 373] on img "button" at bounding box center [470, 286] width 180 height 180
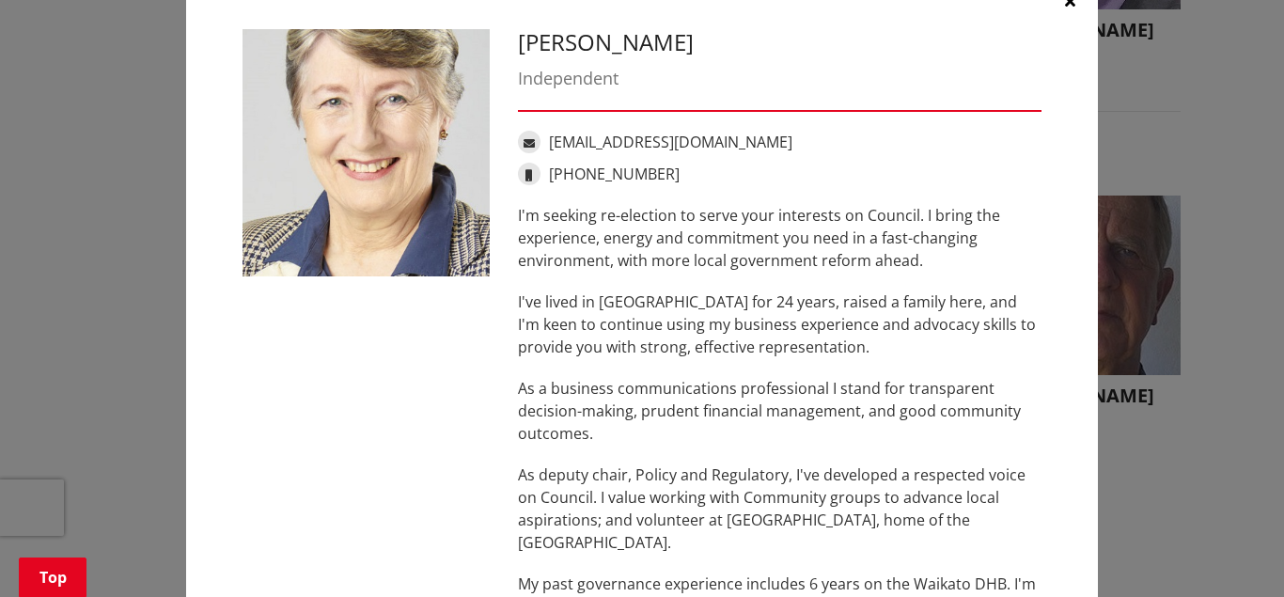
scroll to position [49, 0]
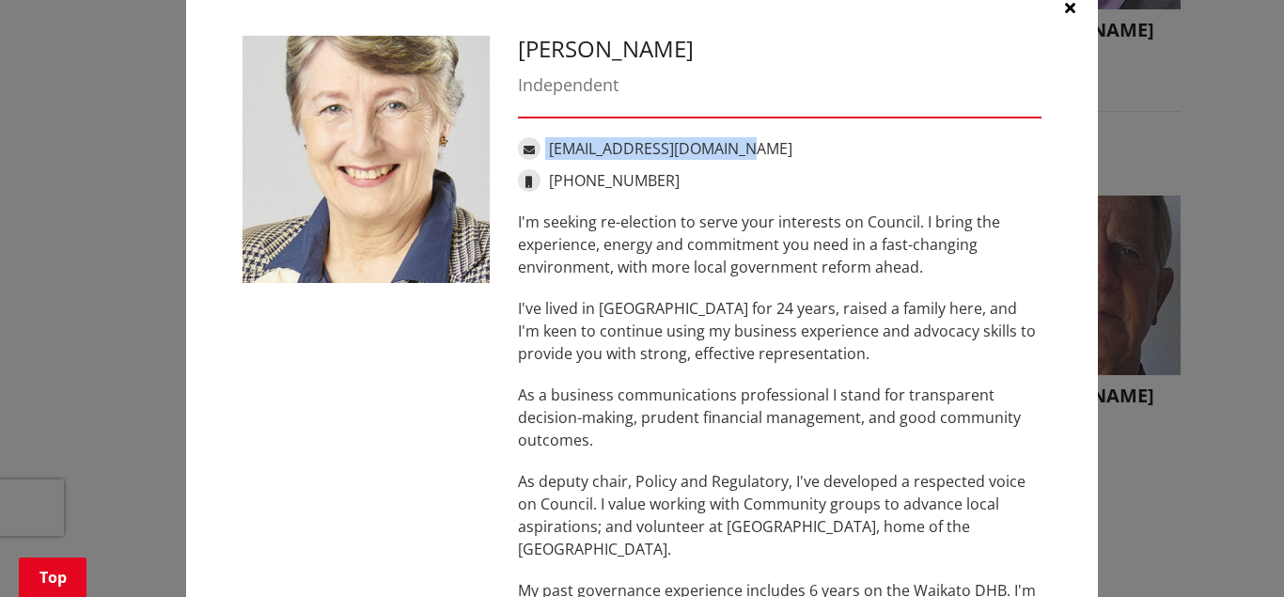
drag, startPoint x: 730, startPoint y: 148, endPoint x: 546, endPoint y: 153, distance: 183.4
click at [546, 153] on div "[EMAIL_ADDRESS][DOMAIN_NAME]" at bounding box center [780, 148] width 524 height 23
copy div "[EMAIL_ADDRESS][DOMAIN_NAME]"
click at [1065, 2] on icon "button" at bounding box center [1070, 7] width 10 height 15
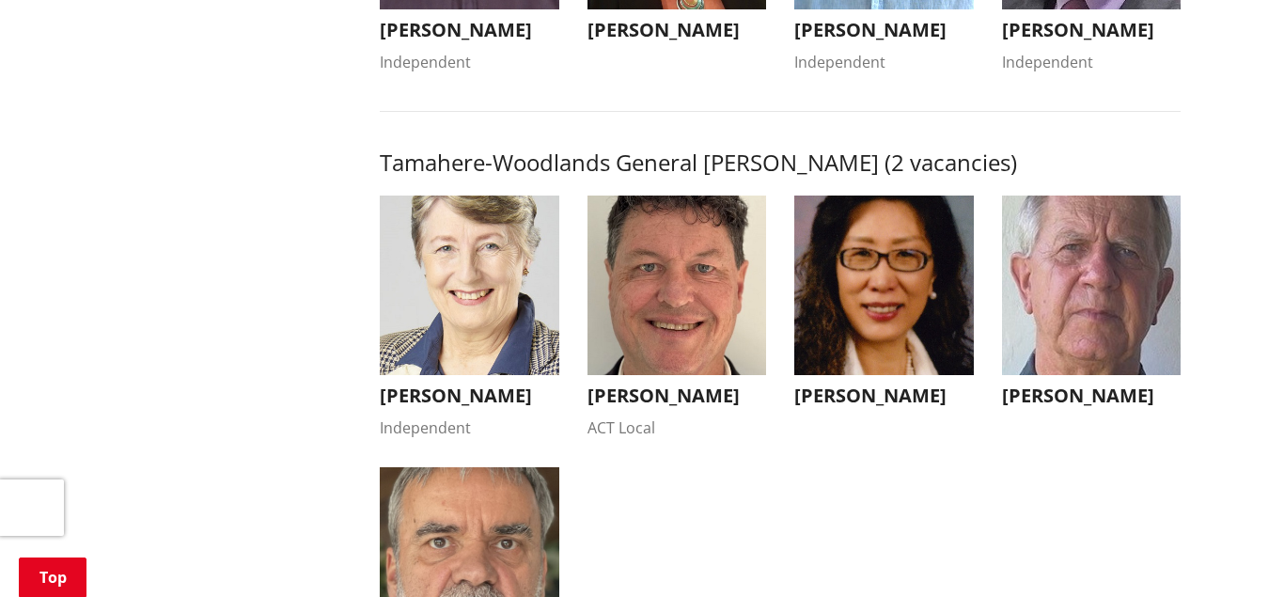
click at [699, 306] on img "button" at bounding box center [678, 286] width 180 height 180
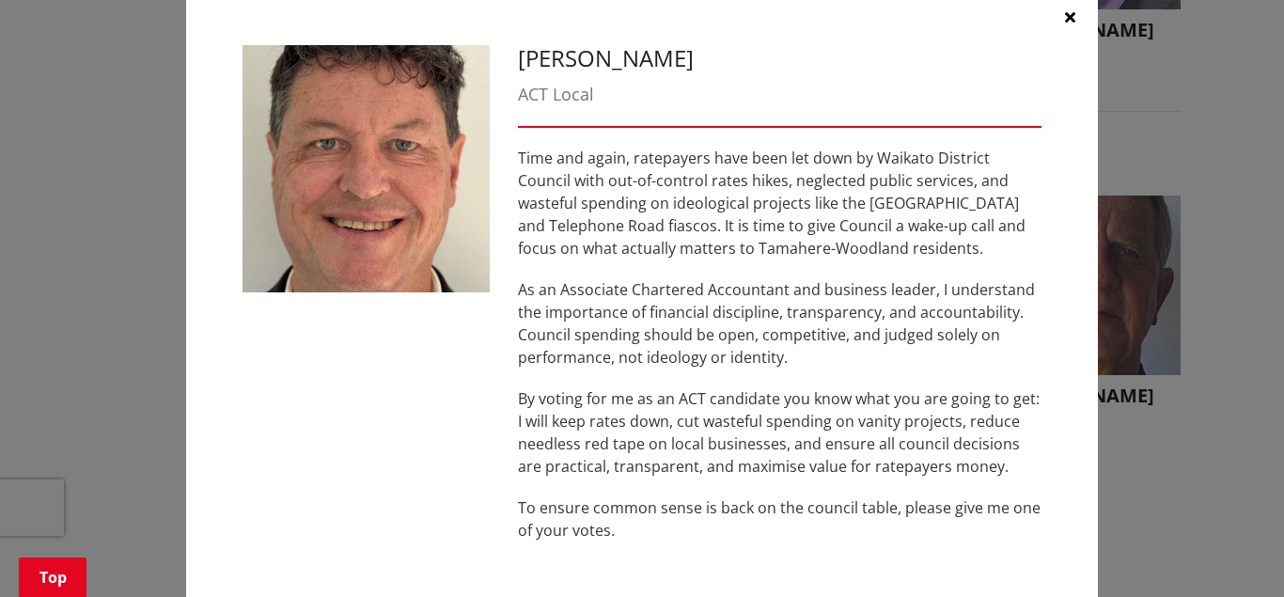
scroll to position [0, 0]
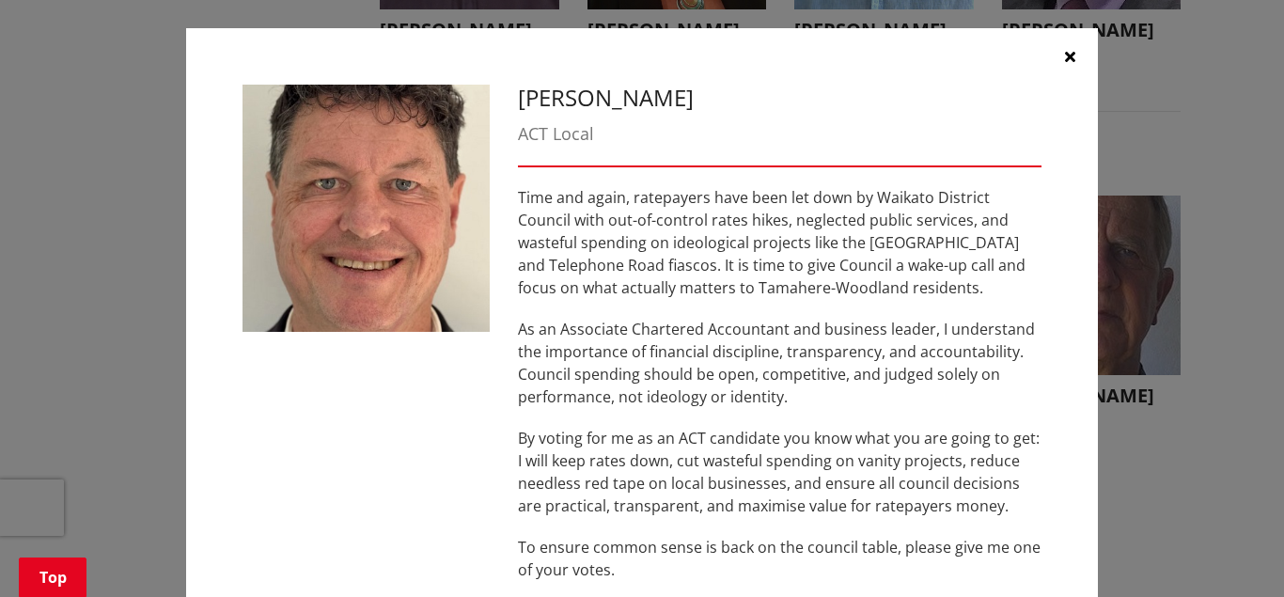
click at [1070, 49] on icon "button" at bounding box center [1070, 56] width 10 height 15
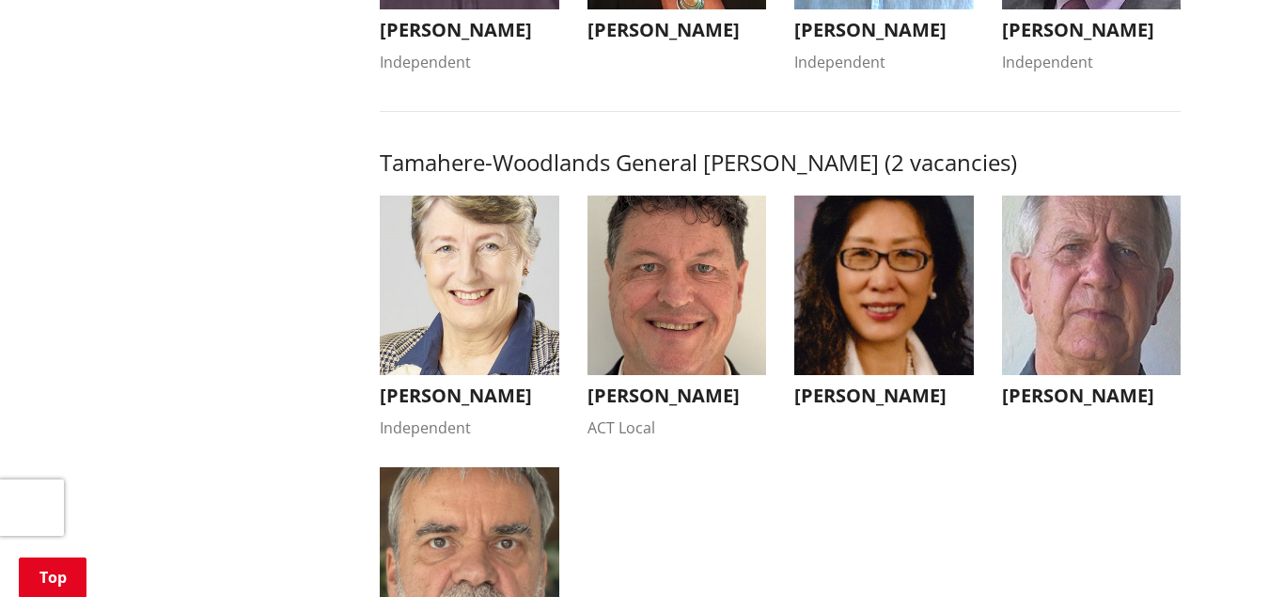
click at [1129, 288] on img "button" at bounding box center [1092, 286] width 180 height 180
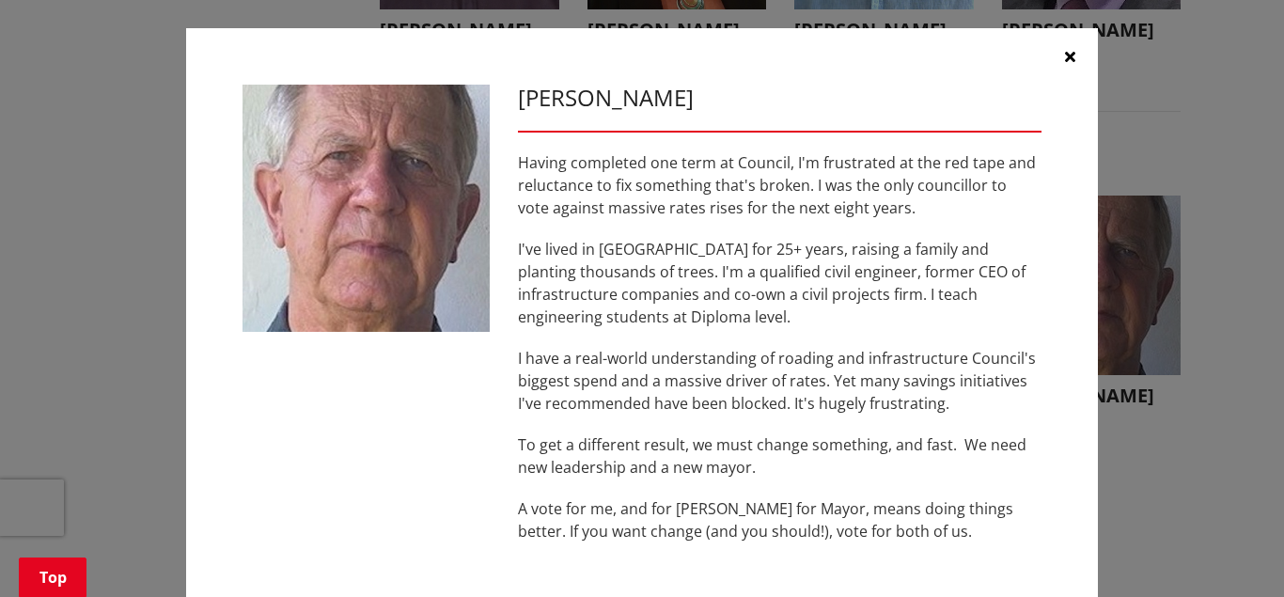
click at [1072, 55] on icon "button" at bounding box center [1070, 56] width 10 height 15
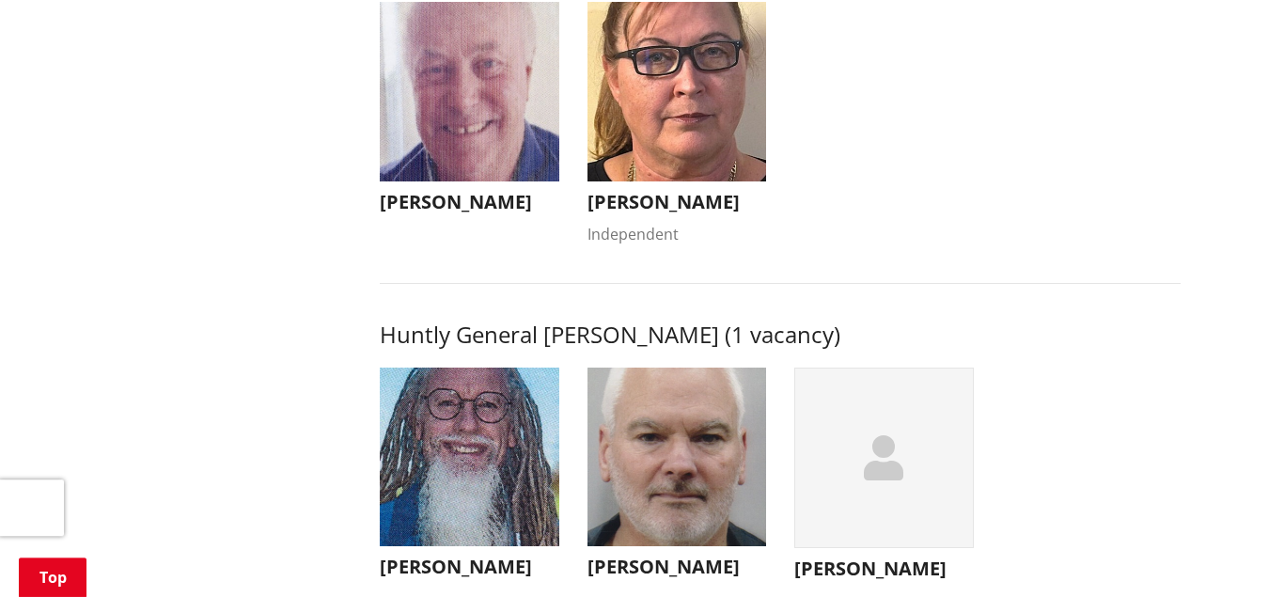
scroll to position [924, 0]
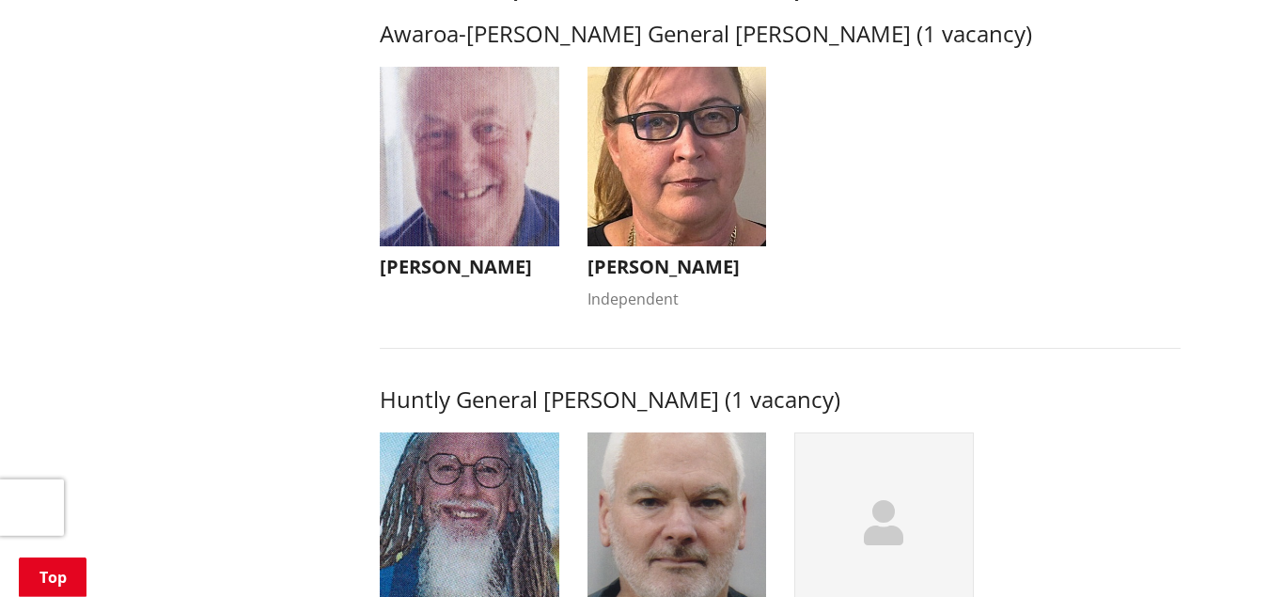
click at [720, 117] on img "button" at bounding box center [678, 157] width 180 height 180
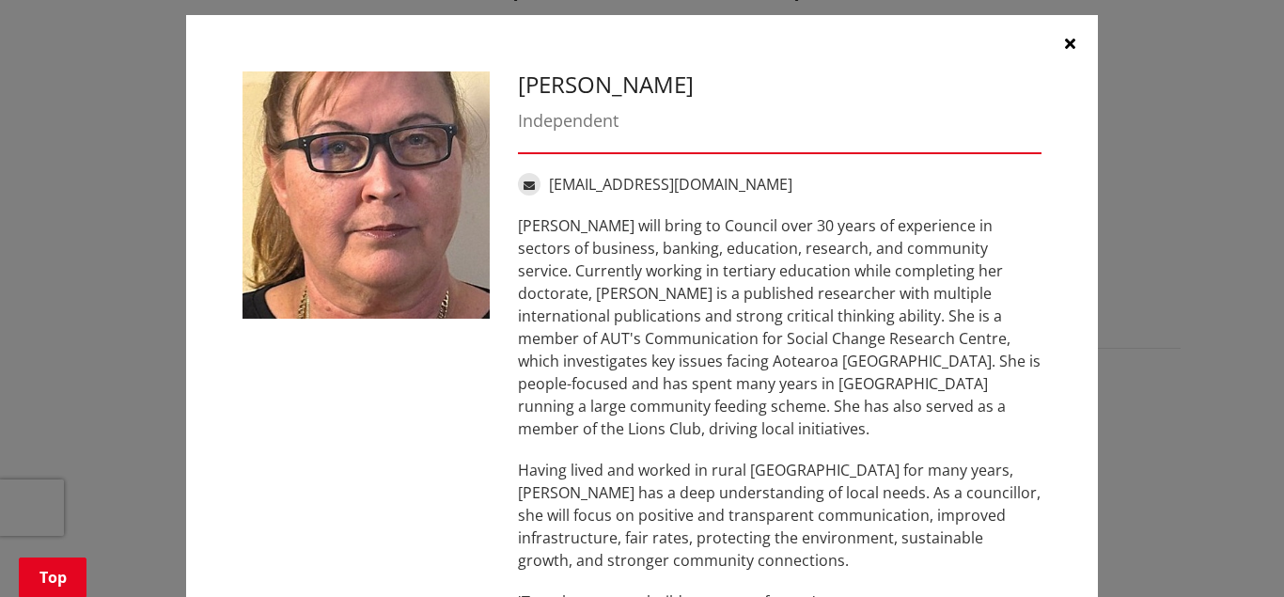
click at [1057, 168] on div "Amanda Rutherford Independent nrutherford@xtra.co.nz Amanda Rutherford will bri…" at bounding box center [642, 351] width 912 height 673
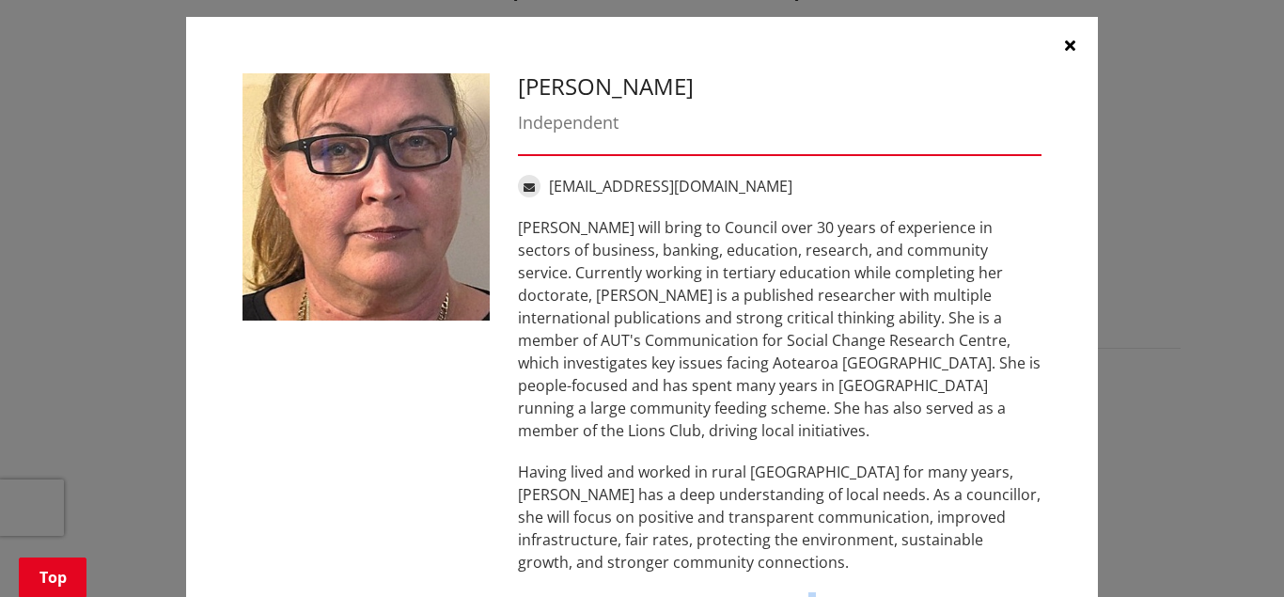
scroll to position [0, 0]
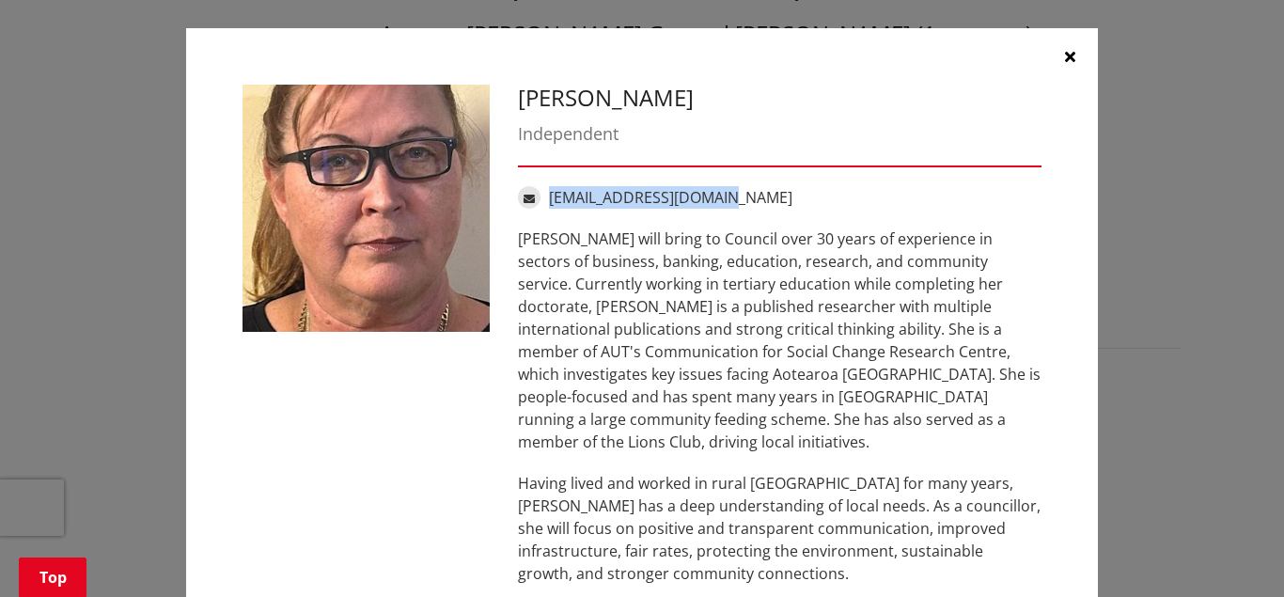
drag, startPoint x: 716, startPoint y: 196, endPoint x: 551, endPoint y: 195, distance: 165.5
click at [551, 195] on div "[EMAIL_ADDRESS][DOMAIN_NAME]" at bounding box center [780, 197] width 524 height 23
click at [1067, 52] on icon "button" at bounding box center [1070, 56] width 10 height 15
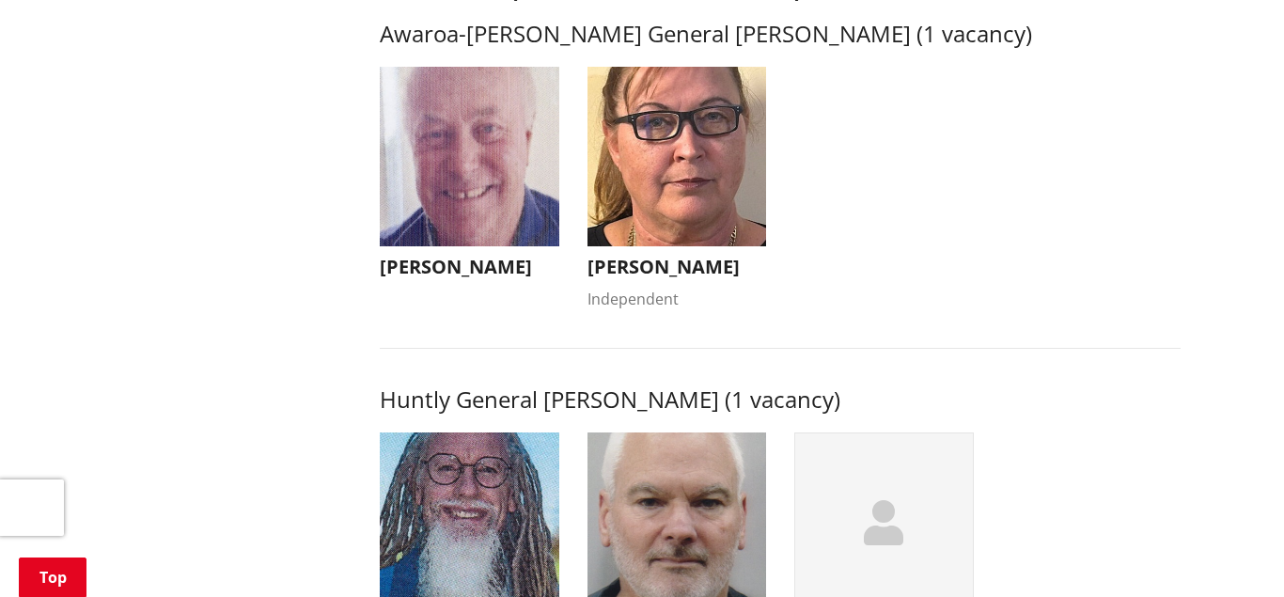
click at [485, 123] on img "button" at bounding box center [470, 157] width 180 height 180
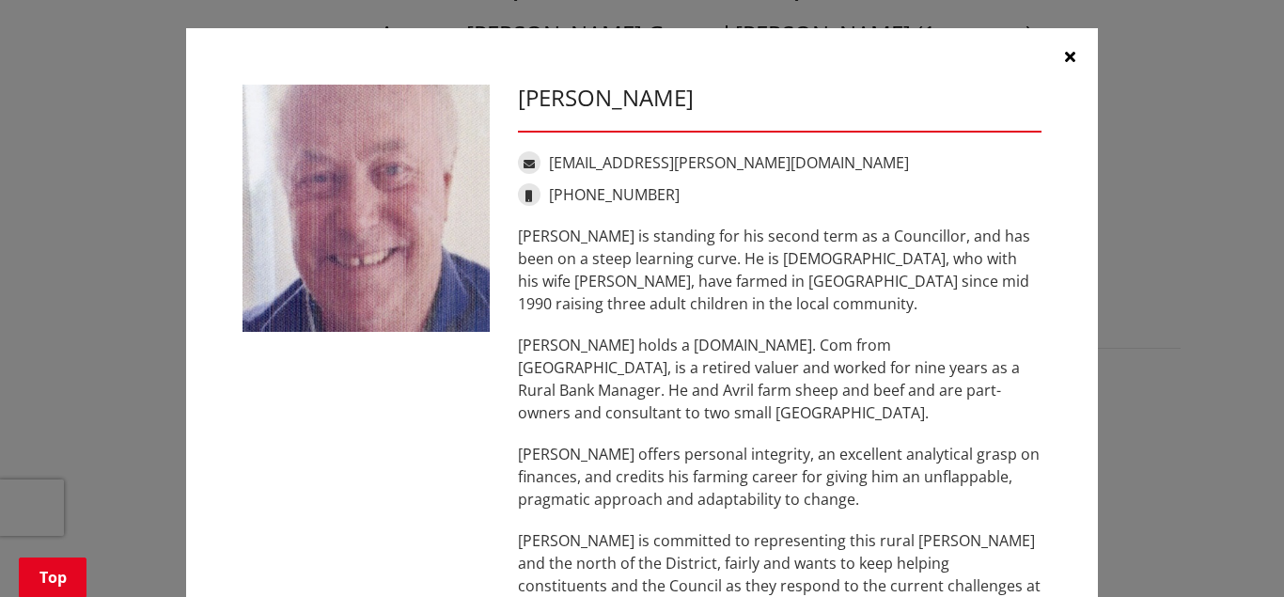
click at [1066, 53] on icon "button" at bounding box center [1070, 56] width 10 height 15
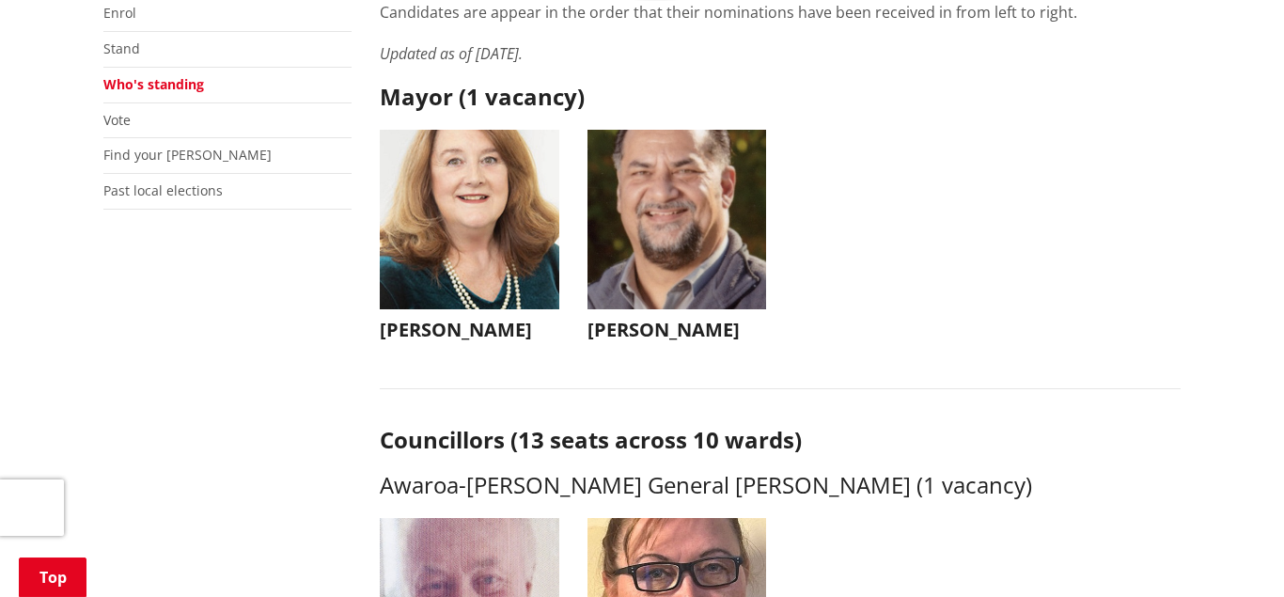
scroll to position [495, 0]
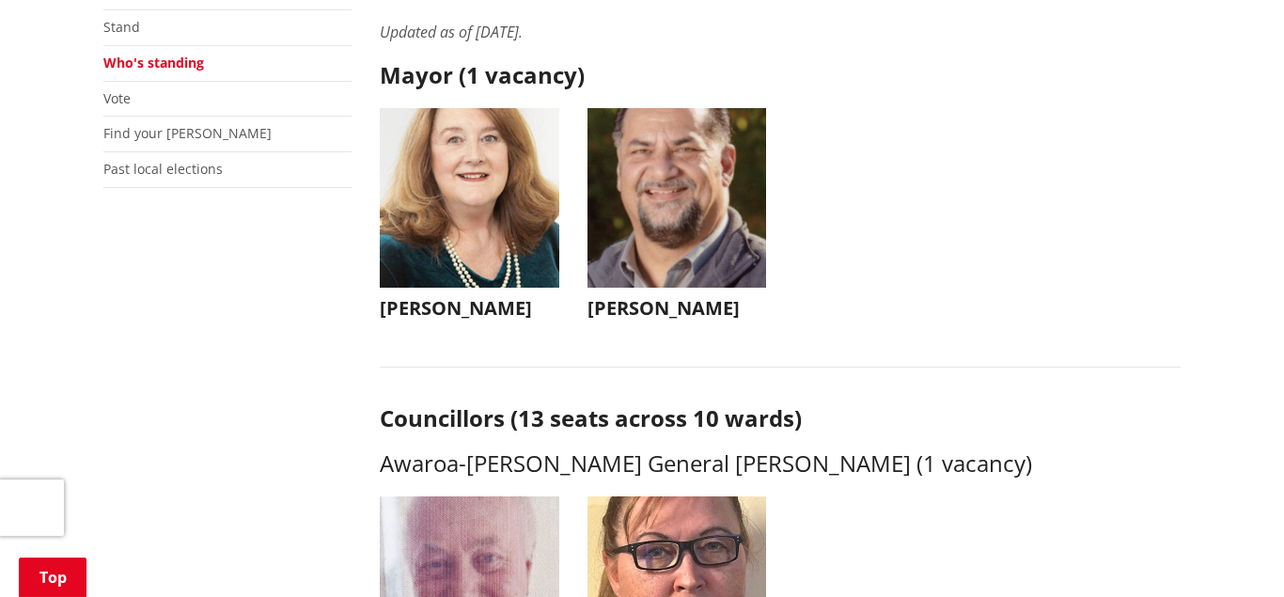
click at [703, 212] on img "button" at bounding box center [678, 198] width 180 height 180
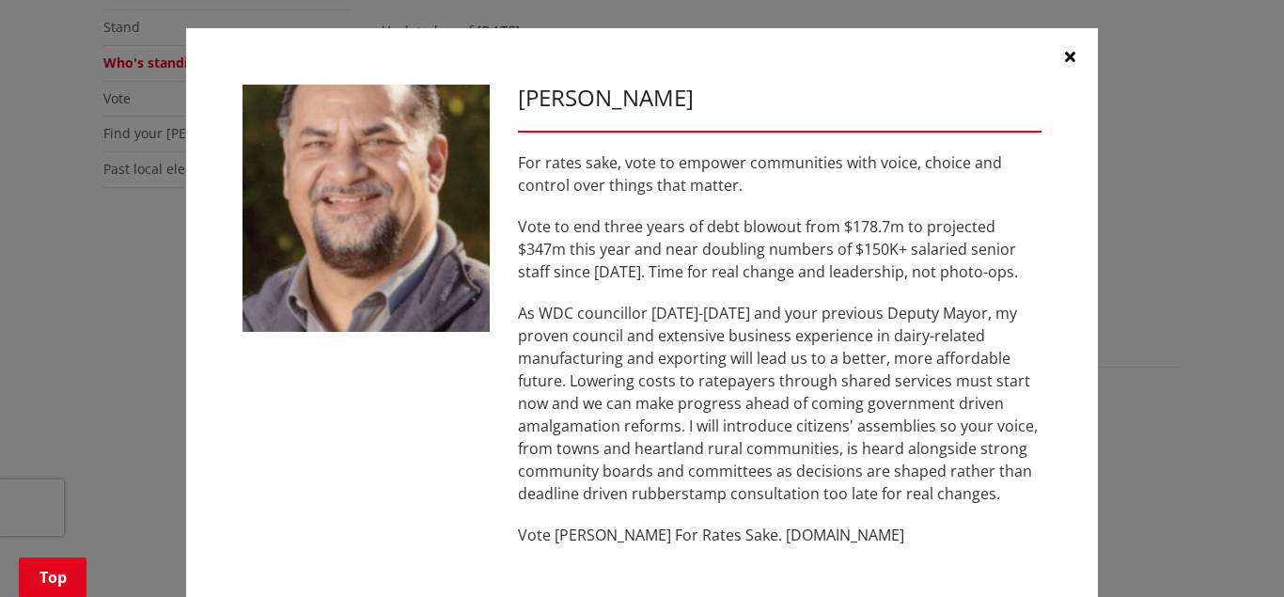
drag, startPoint x: 870, startPoint y: 537, endPoint x: 951, endPoint y: 536, distance: 81.8
click at [951, 536] on p "Vote [PERSON_NAME] For Rates Sake. [DOMAIN_NAME]" at bounding box center [780, 535] width 524 height 23
click at [833, 538] on p "Vote [PERSON_NAME] For Rates Sake. [DOMAIN_NAME]" at bounding box center [780, 535] width 524 height 23
drag, startPoint x: 874, startPoint y: 531, endPoint x: 747, endPoint y: 531, distance: 127.9
click at [747, 531] on p "Vote [PERSON_NAME] For Rates Sake. [DOMAIN_NAME]" at bounding box center [780, 535] width 524 height 23
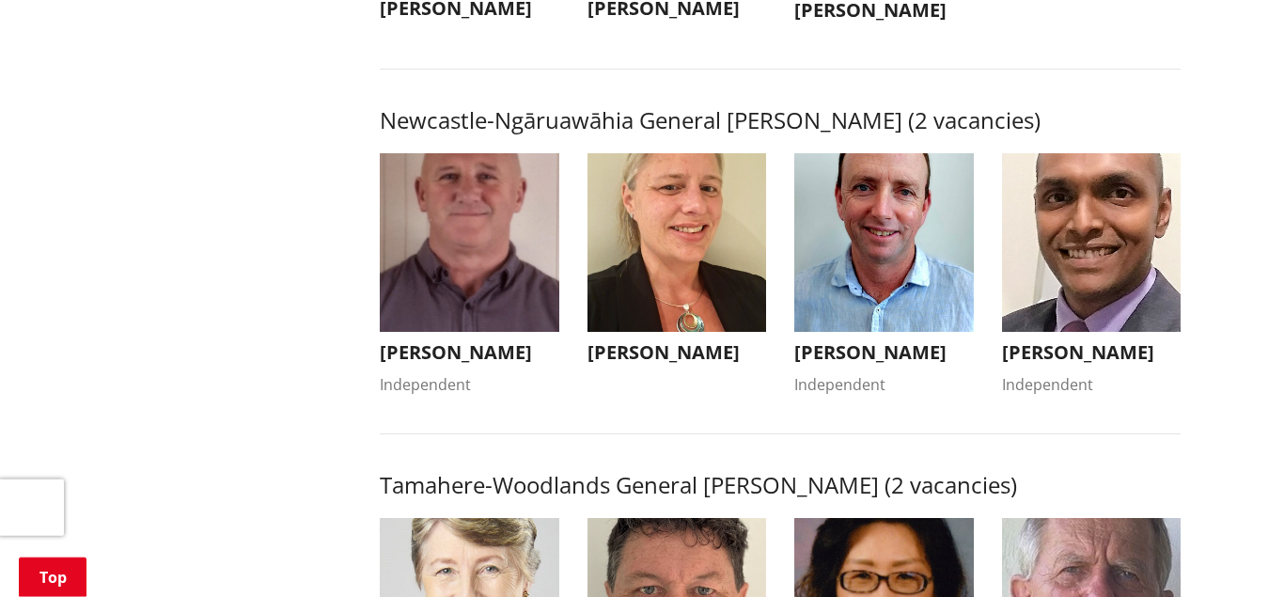
scroll to position [1526, 0]
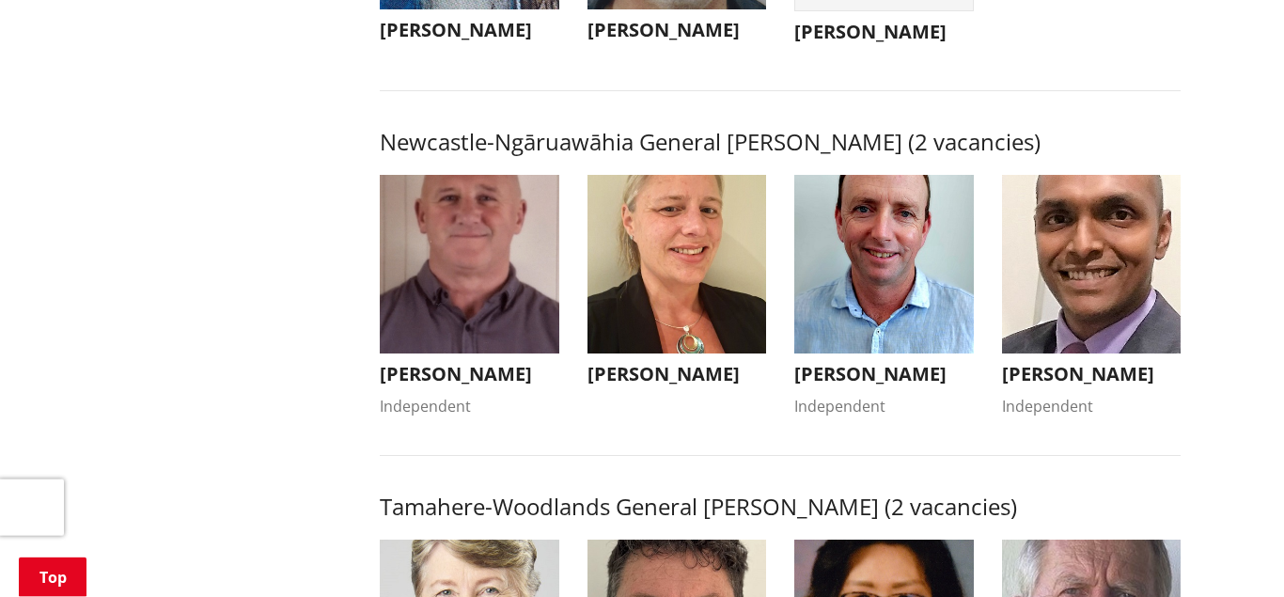
click at [496, 267] on img "button" at bounding box center [470, 265] width 180 height 180
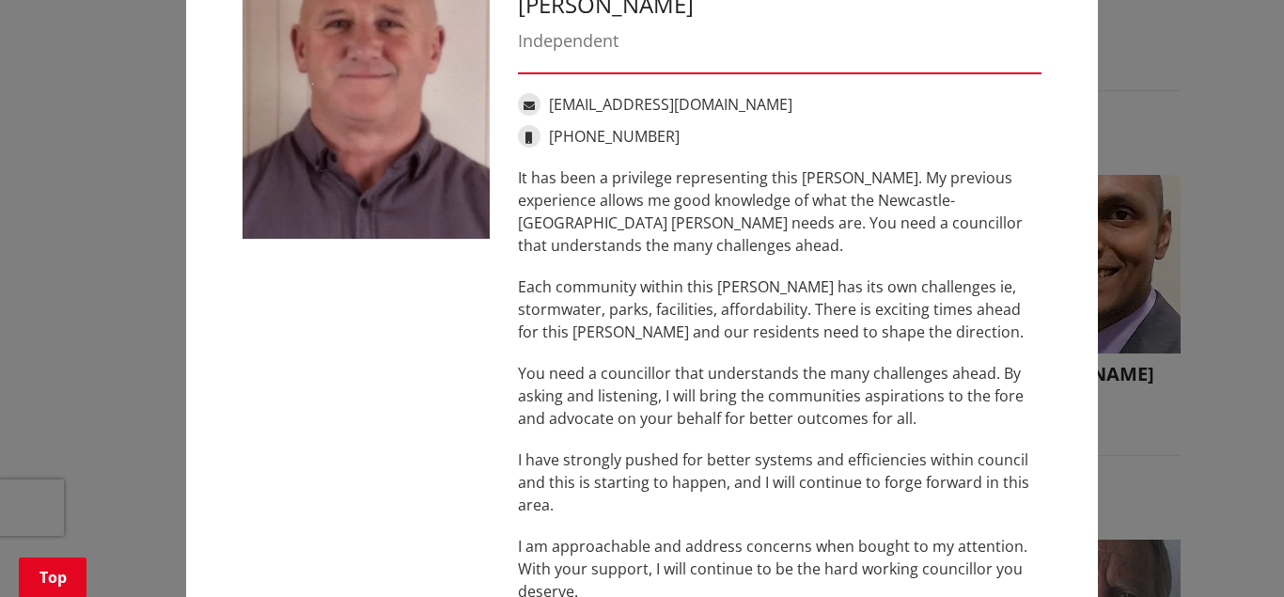
scroll to position [81, 0]
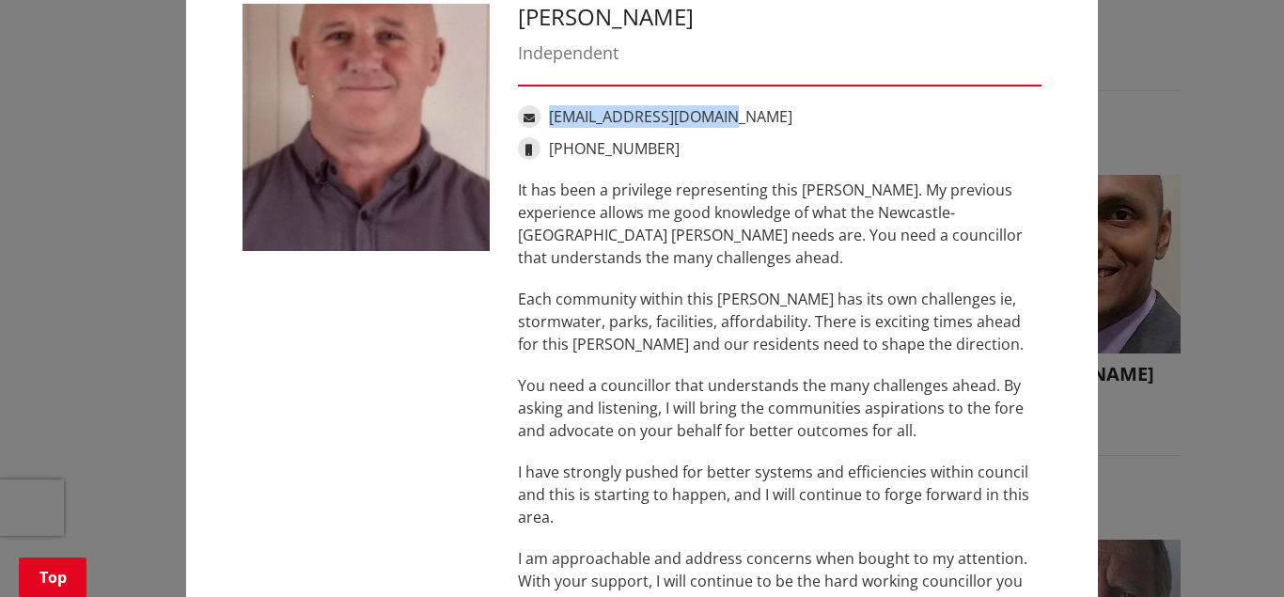
drag, startPoint x: 716, startPoint y: 111, endPoint x: 552, endPoint y: 113, distance: 164.5
click at [552, 113] on div "[EMAIL_ADDRESS][DOMAIN_NAME]" at bounding box center [780, 116] width 524 height 23
copy link "[EMAIL_ADDRESS][DOMAIN_NAME]"
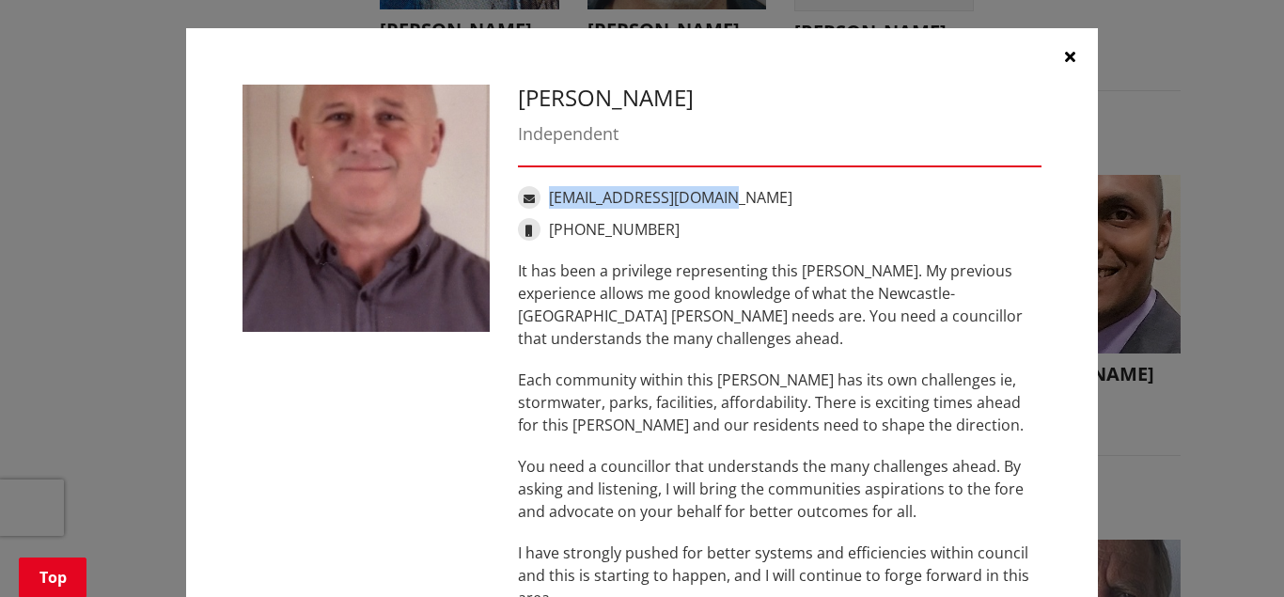
click at [1067, 46] on button "button" at bounding box center [1070, 56] width 56 height 56
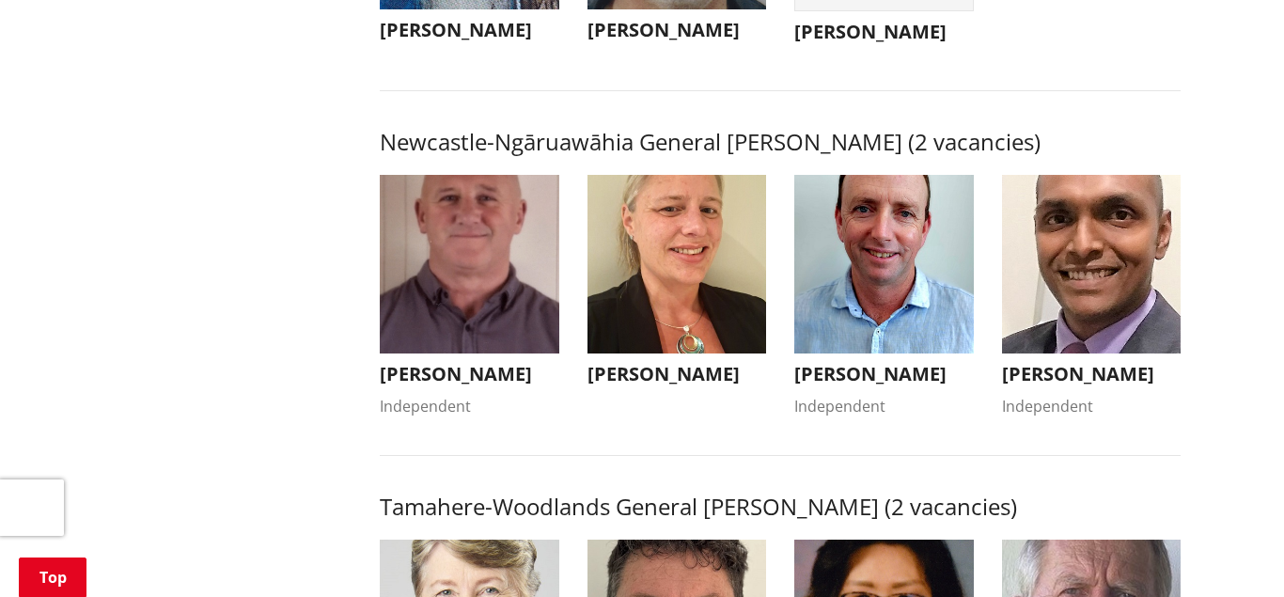
click at [695, 304] on img "button" at bounding box center [678, 265] width 180 height 180
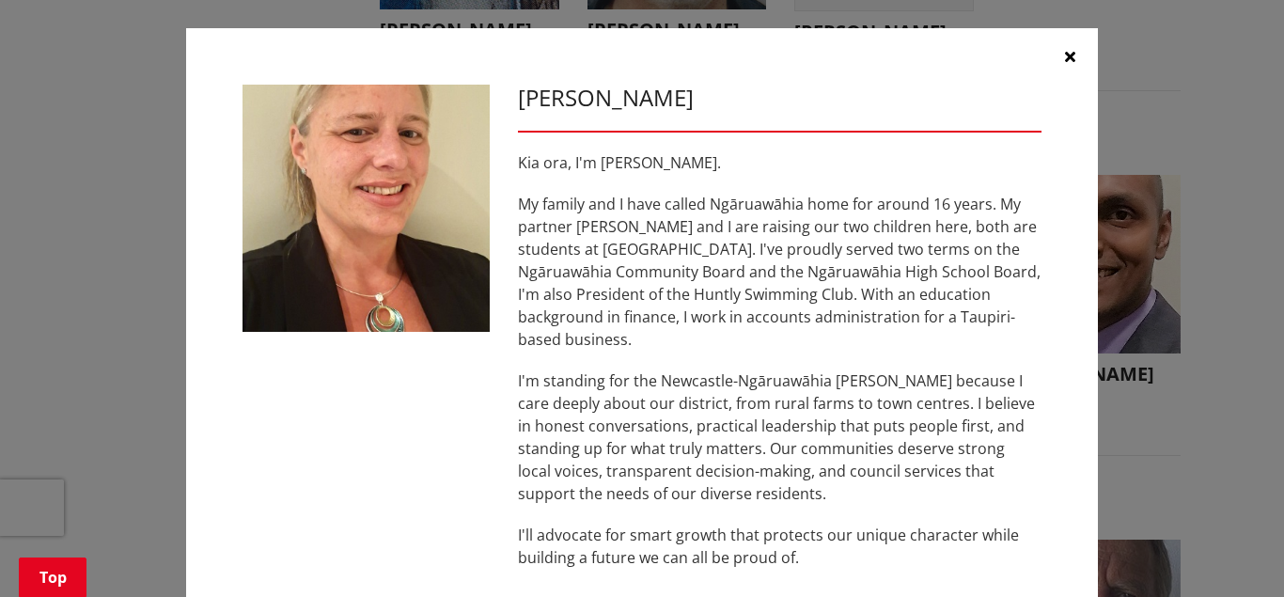
click at [1071, 58] on icon "button" at bounding box center [1070, 56] width 10 height 15
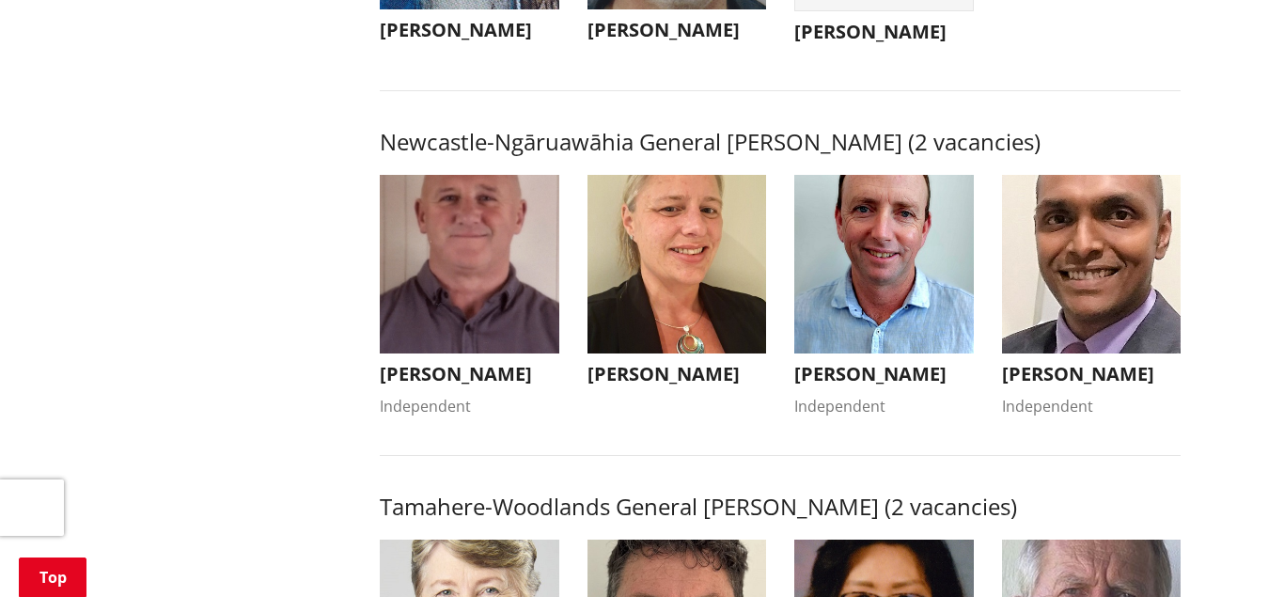
click at [899, 258] on img "button" at bounding box center [884, 265] width 180 height 180
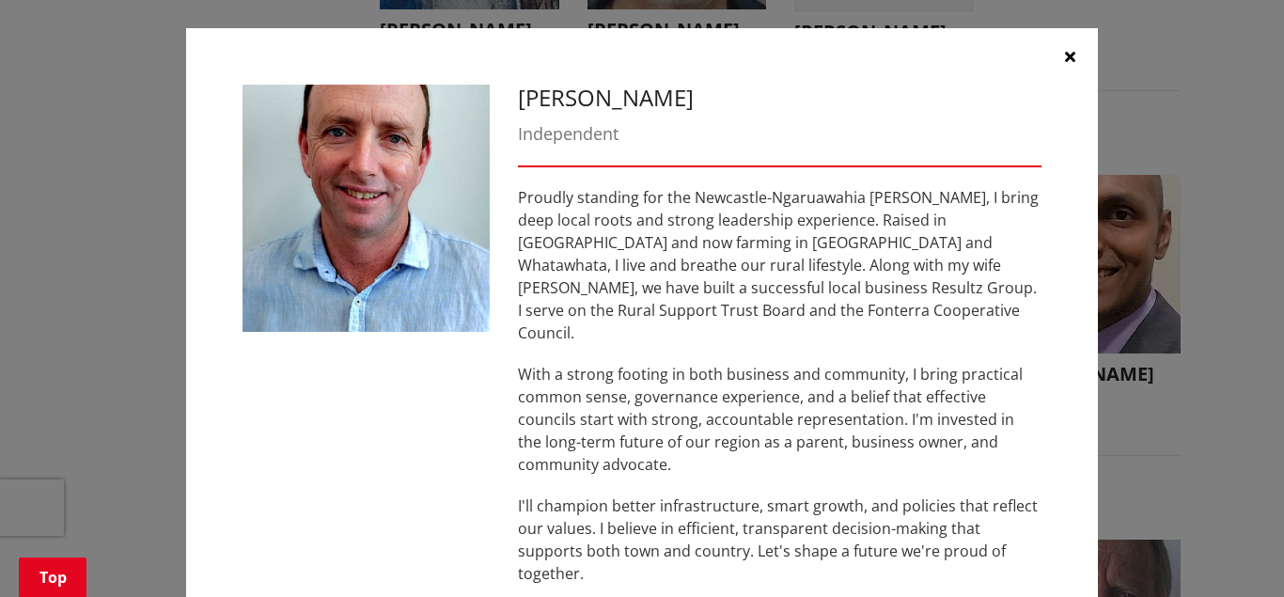
click at [1069, 50] on icon "button" at bounding box center [1070, 56] width 10 height 15
